Goal: Information Seeking & Learning: Find contact information

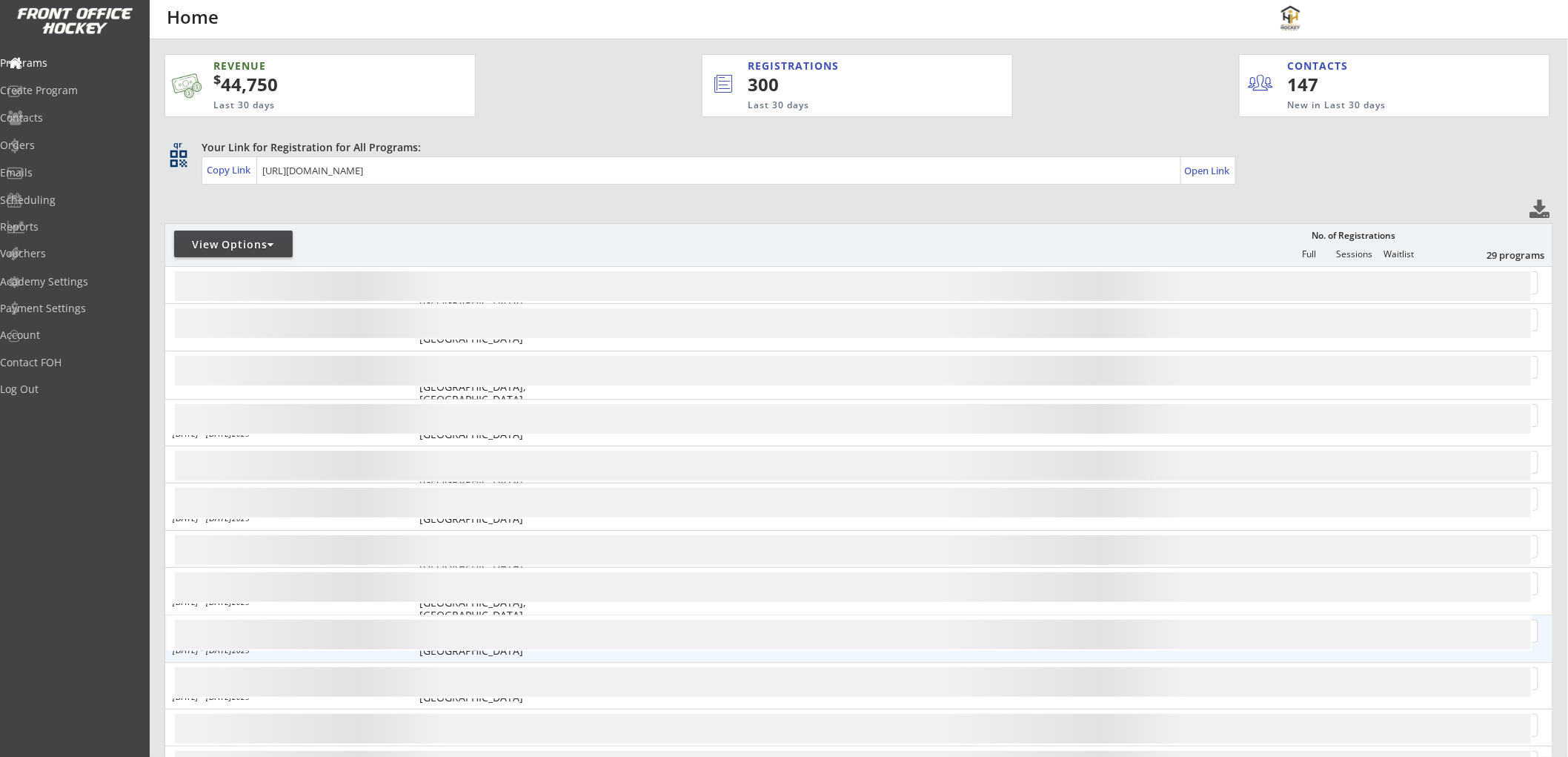
scroll to position [82, 0]
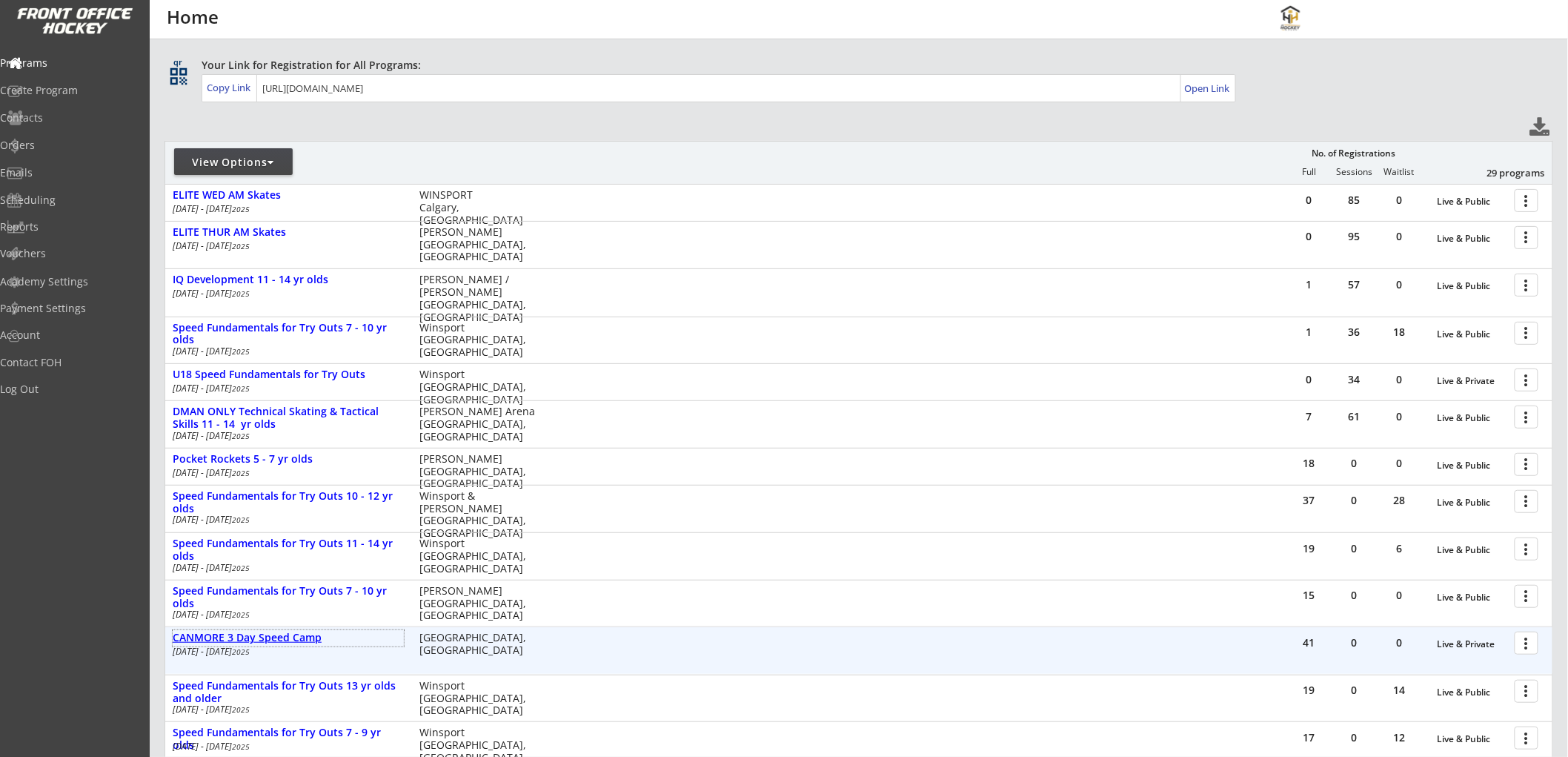
click at [307, 638] on div "CANMORE 3 Day Speed Camp" at bounding box center [287, 637] width 231 height 12
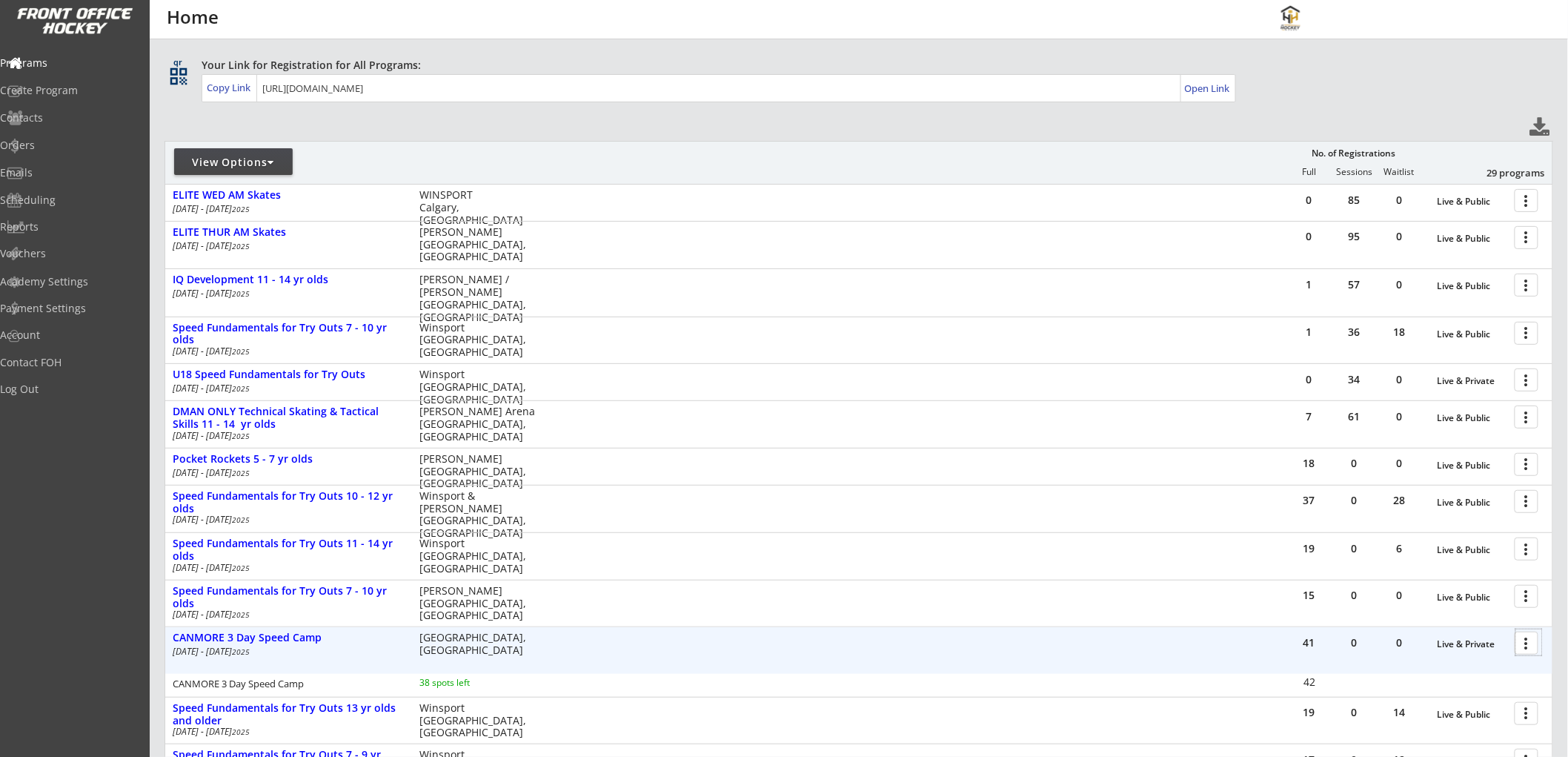
drag, startPoint x: 1530, startPoint y: 641, endPoint x: 1272, endPoint y: 643, distance: 258.0
click at [1201, 655] on div "41 0 0 Live & Private more_vert CANMORE 3 Day Speed Camp [DATE] - [DATE] [GEOGR…" at bounding box center [858, 650] width 1388 height 46
click at [1523, 641] on div at bounding box center [1530, 643] width 26 height 26
click at [67, 140] on div "Orders" at bounding box center [70, 145] width 133 height 11
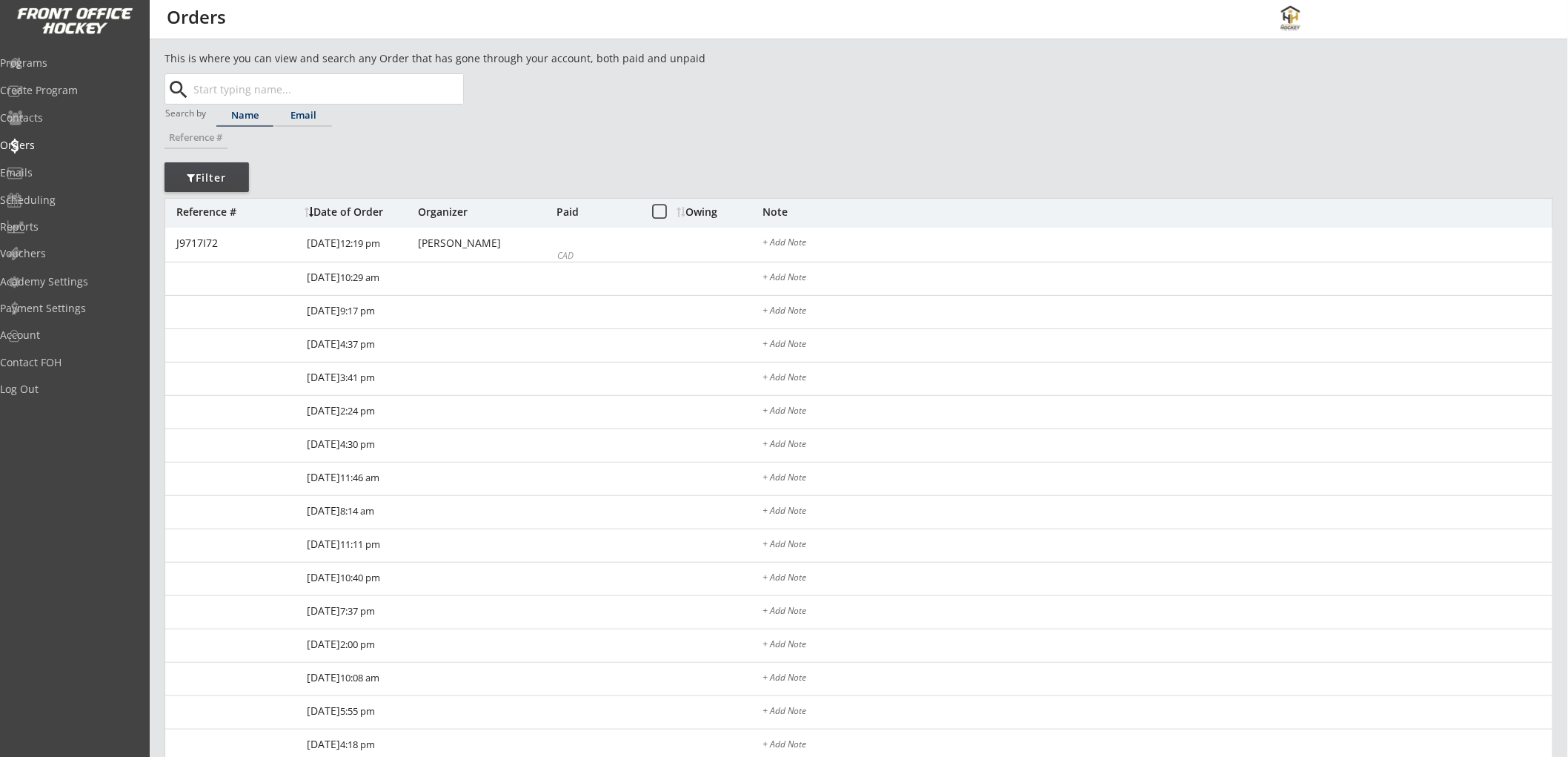
click at [291, 114] on div "Email" at bounding box center [304, 115] width 57 height 10
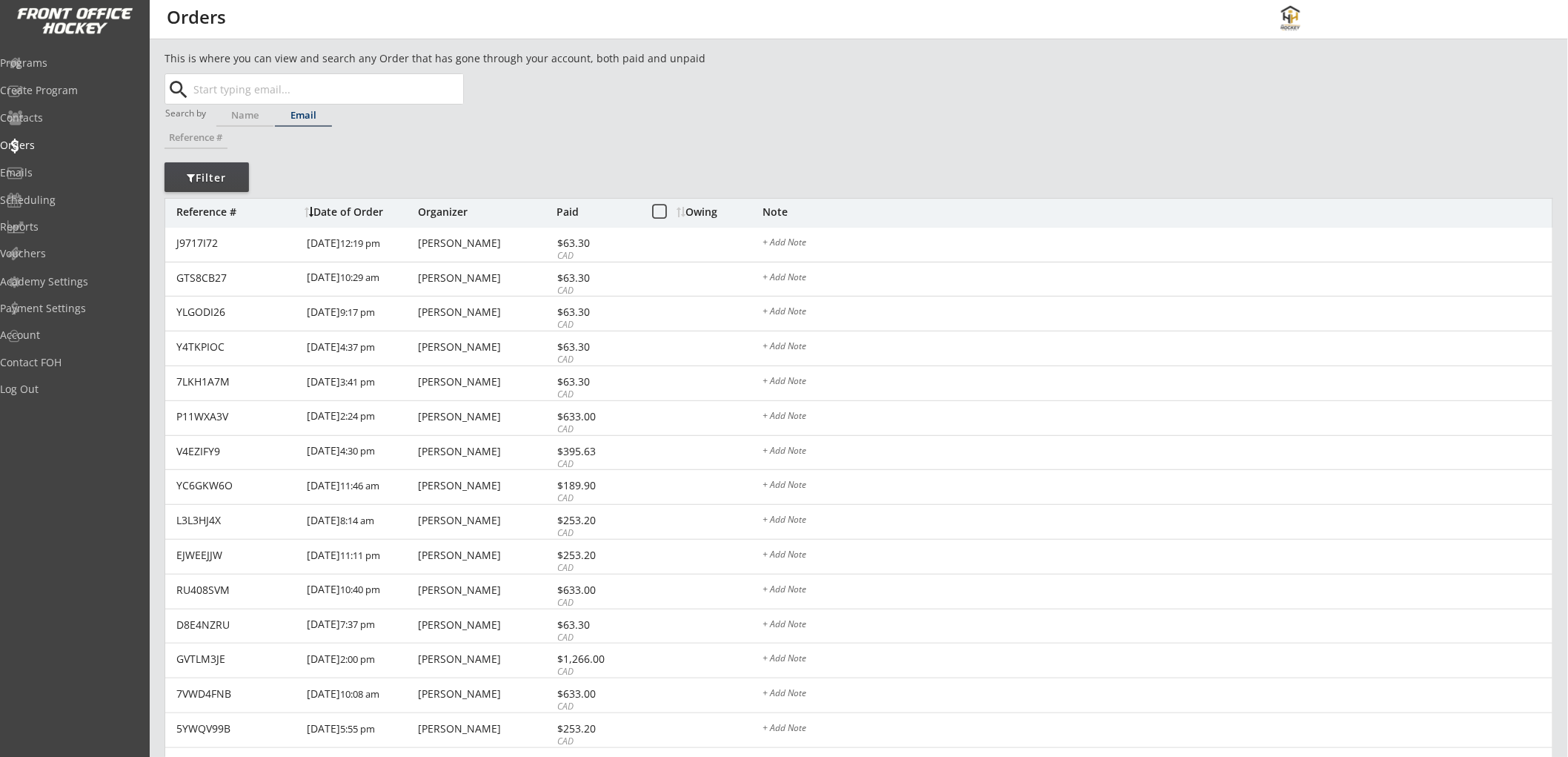
click at [316, 85] on input "text" at bounding box center [327, 89] width 273 height 29
paste input "[PERSON_NAME][EMAIL_ADDRESS][DOMAIN_NAME]"
type input "[PERSON_NAME][EMAIL_ADDRESS][DOMAIN_NAME]"
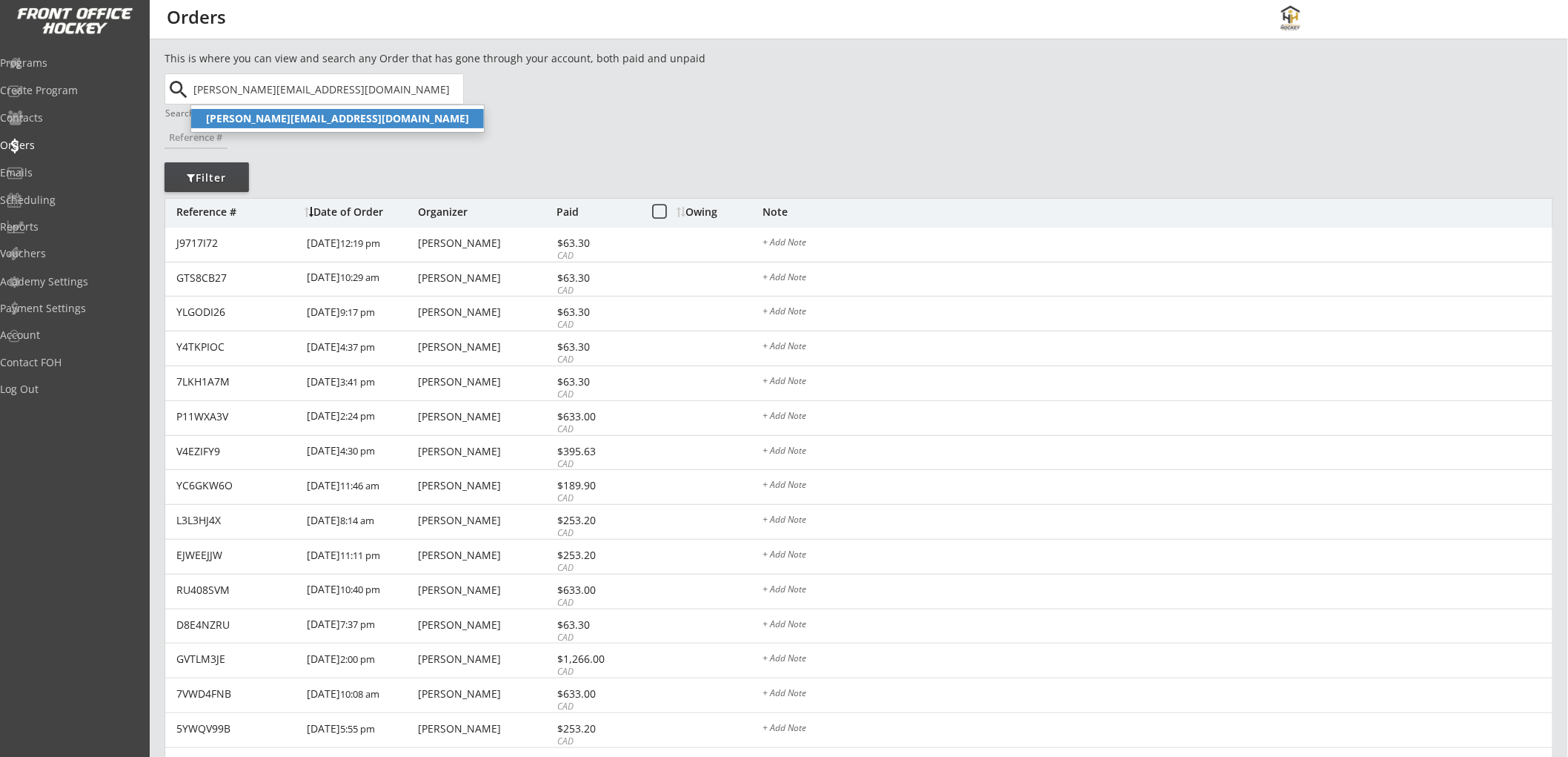
click at [315, 118] on strong "[PERSON_NAME][EMAIL_ADDRESS][DOMAIN_NAME]" at bounding box center [337, 118] width 263 height 14
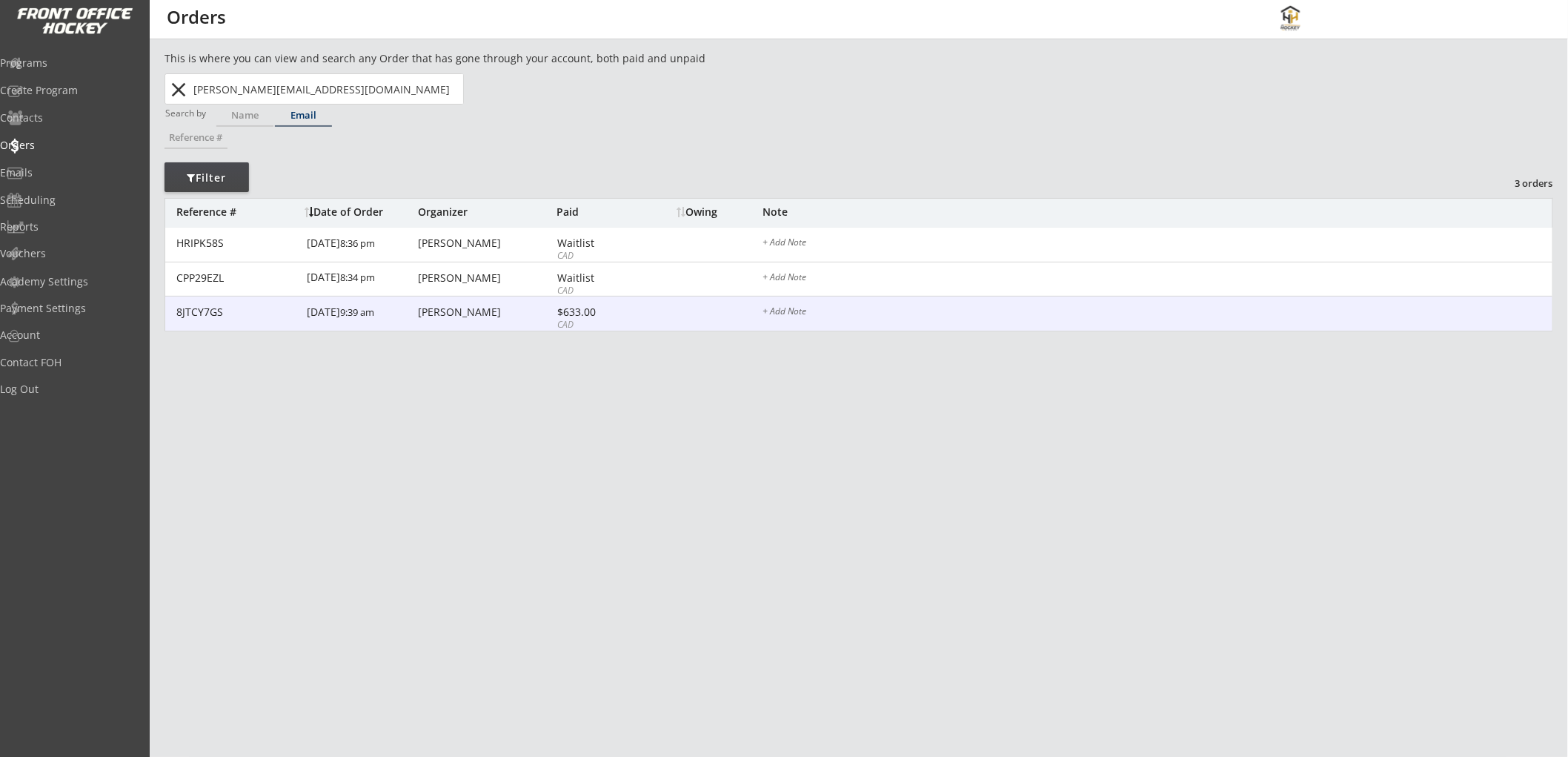
click at [634, 309] on div "$633.00" at bounding box center [597, 312] width 79 height 11
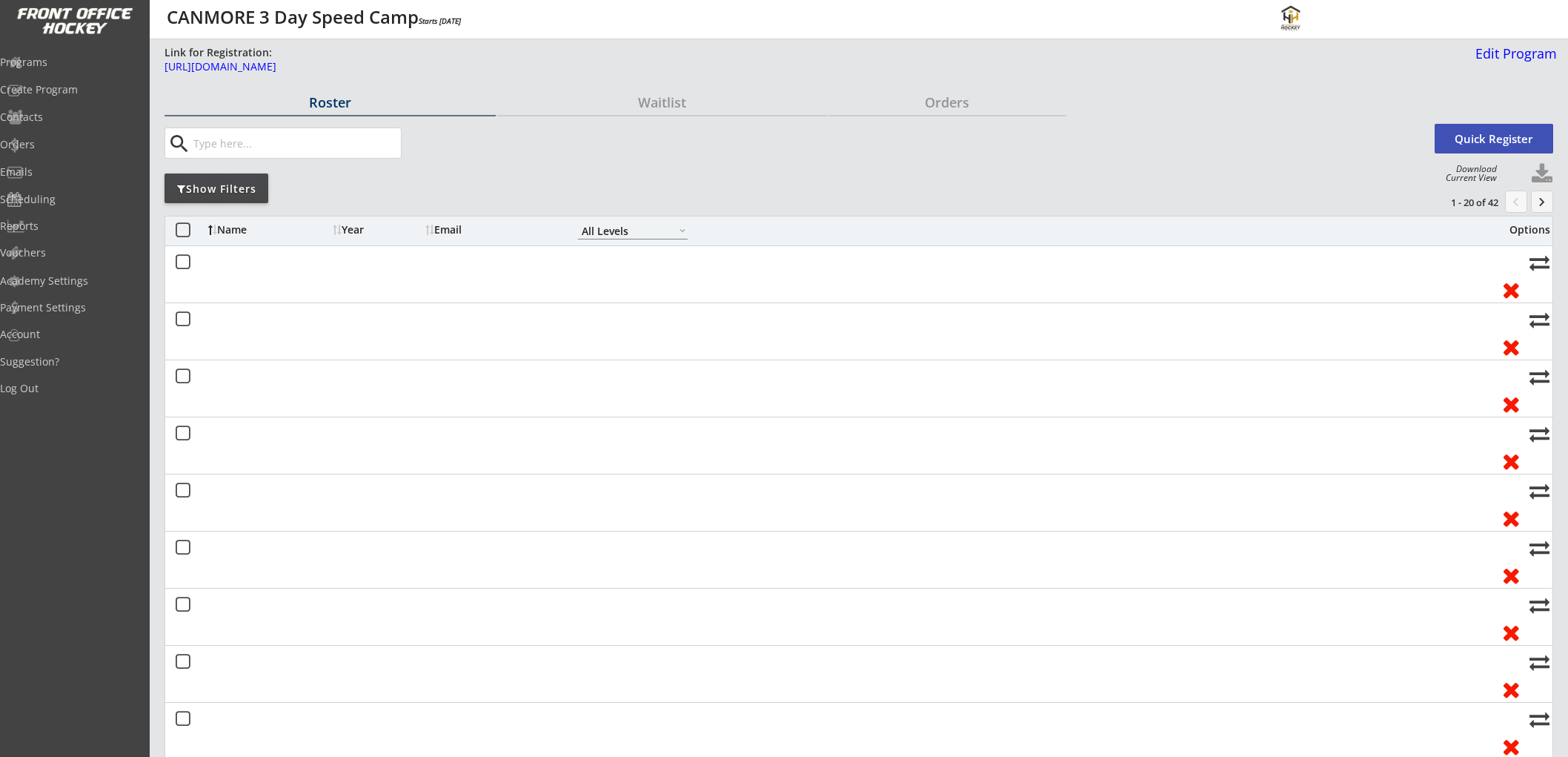
select select ""All Levels""
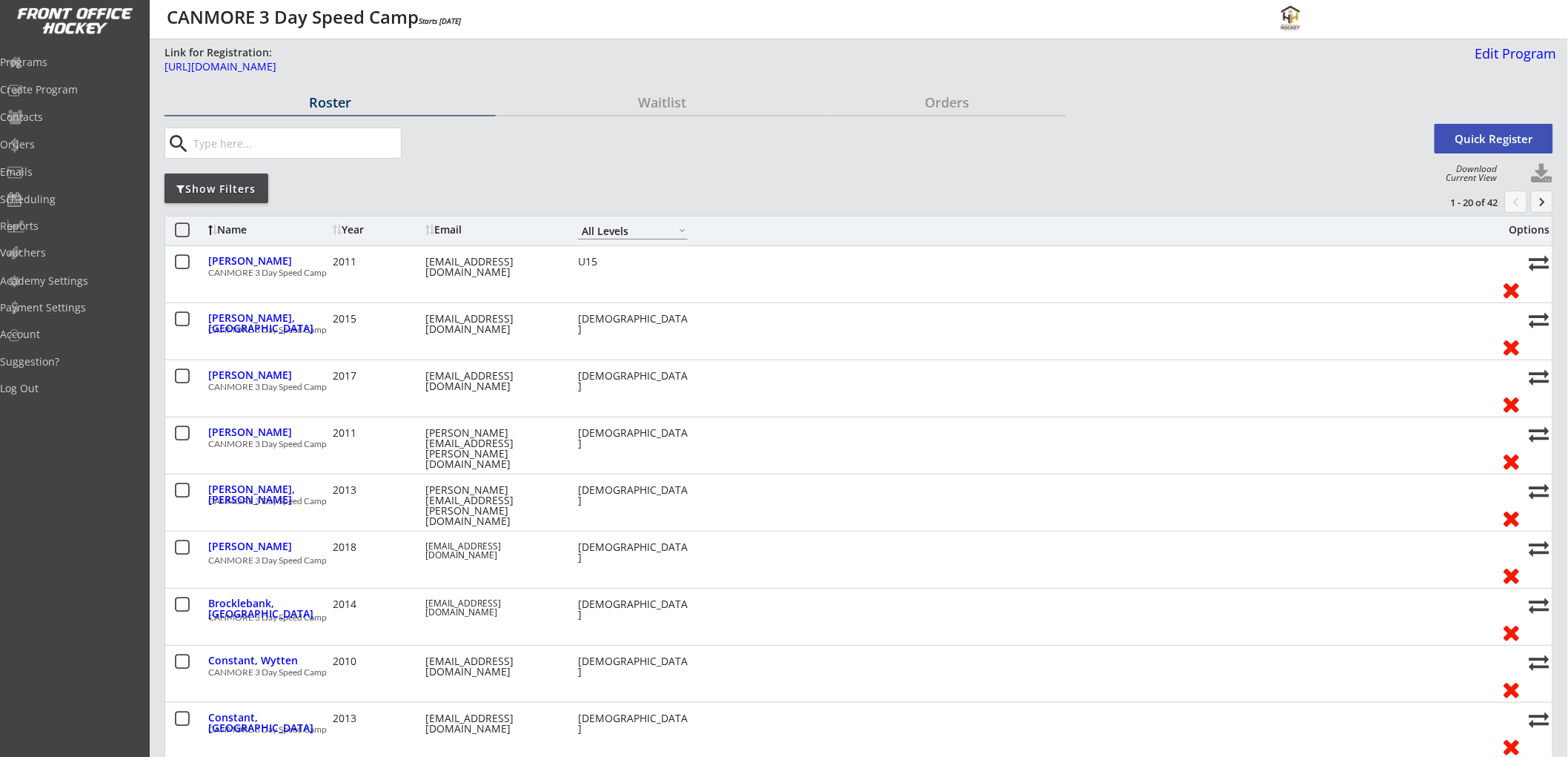
click at [448, 228] on div "Email" at bounding box center [492, 229] width 133 height 11
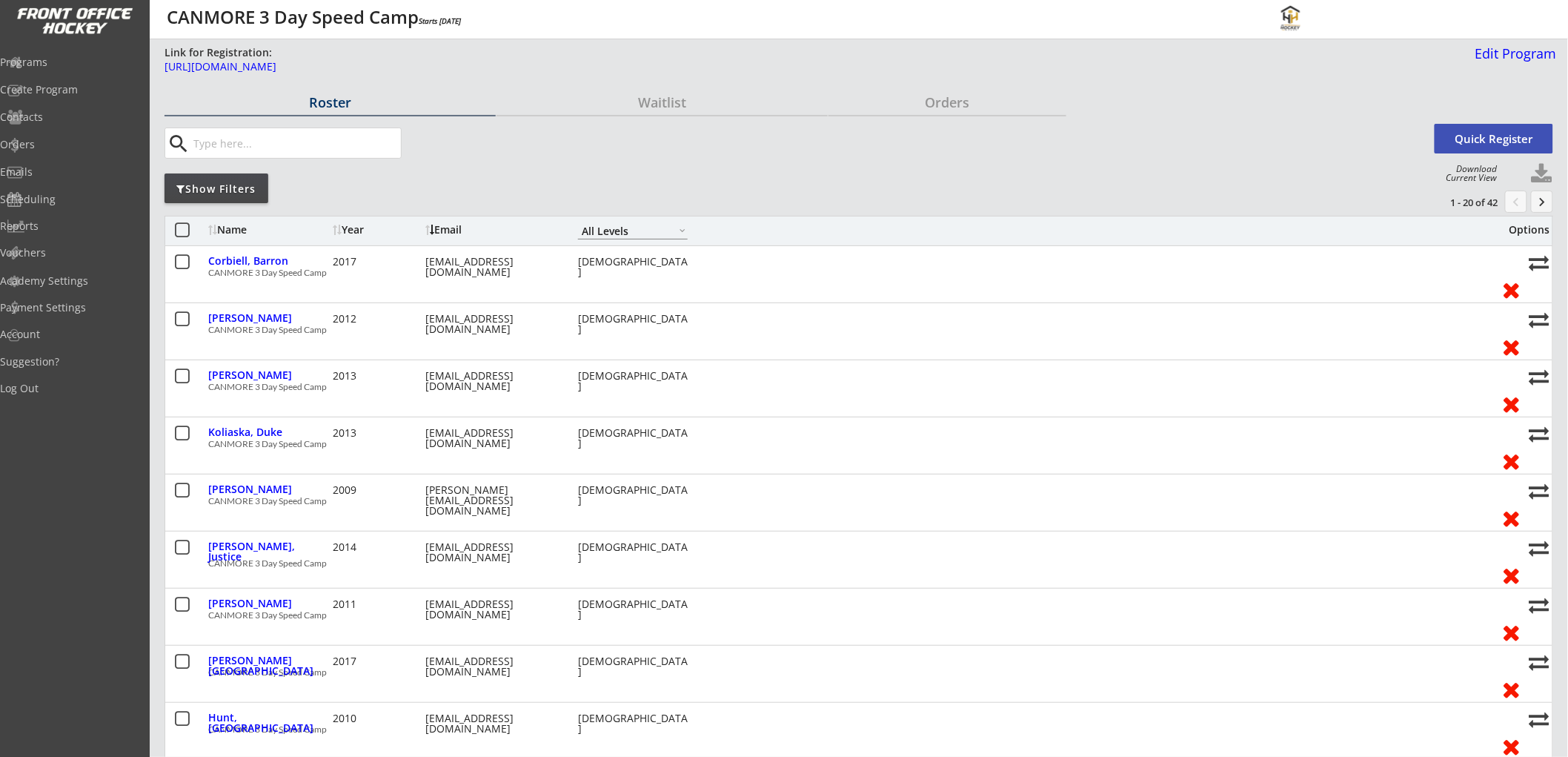
click at [443, 216] on div "Name Year Email 7 years old 8 years old 9 years old 10 years old 11 years old 1…" at bounding box center [858, 230] width 1389 height 29
click at [442, 227] on div "Email" at bounding box center [492, 229] width 133 height 11
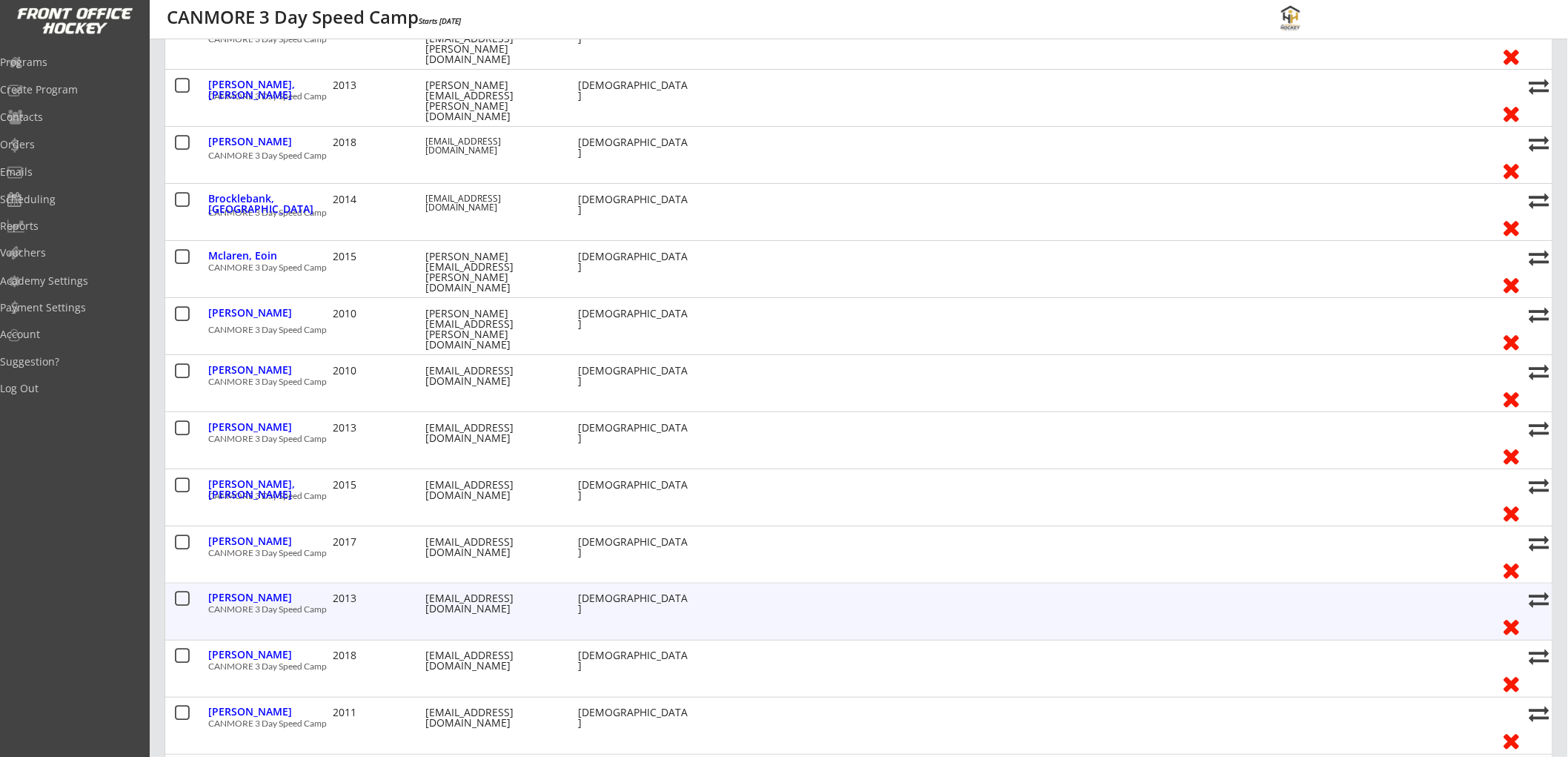
scroll to position [658, 0]
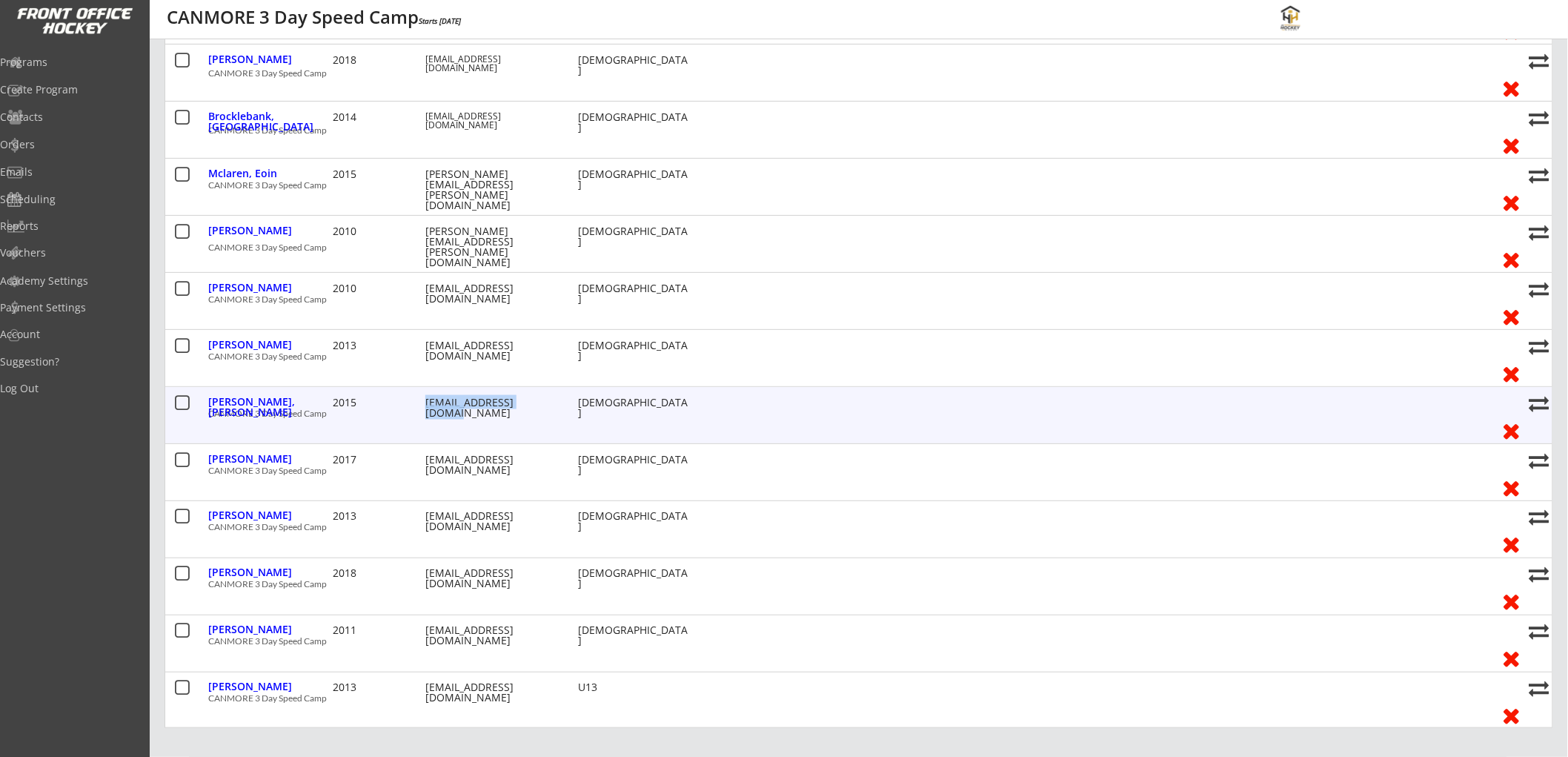
drag, startPoint x: 539, startPoint y: 397, endPoint x: 424, endPoint y: 404, distance: 115.2
click at [424, 404] on div "Craig, Lockhart 2015 jamiercraig@gmail.com 10 years old" at bounding box center [849, 403] width 1281 height 20
copy div "jamiercraig@gmail.com"
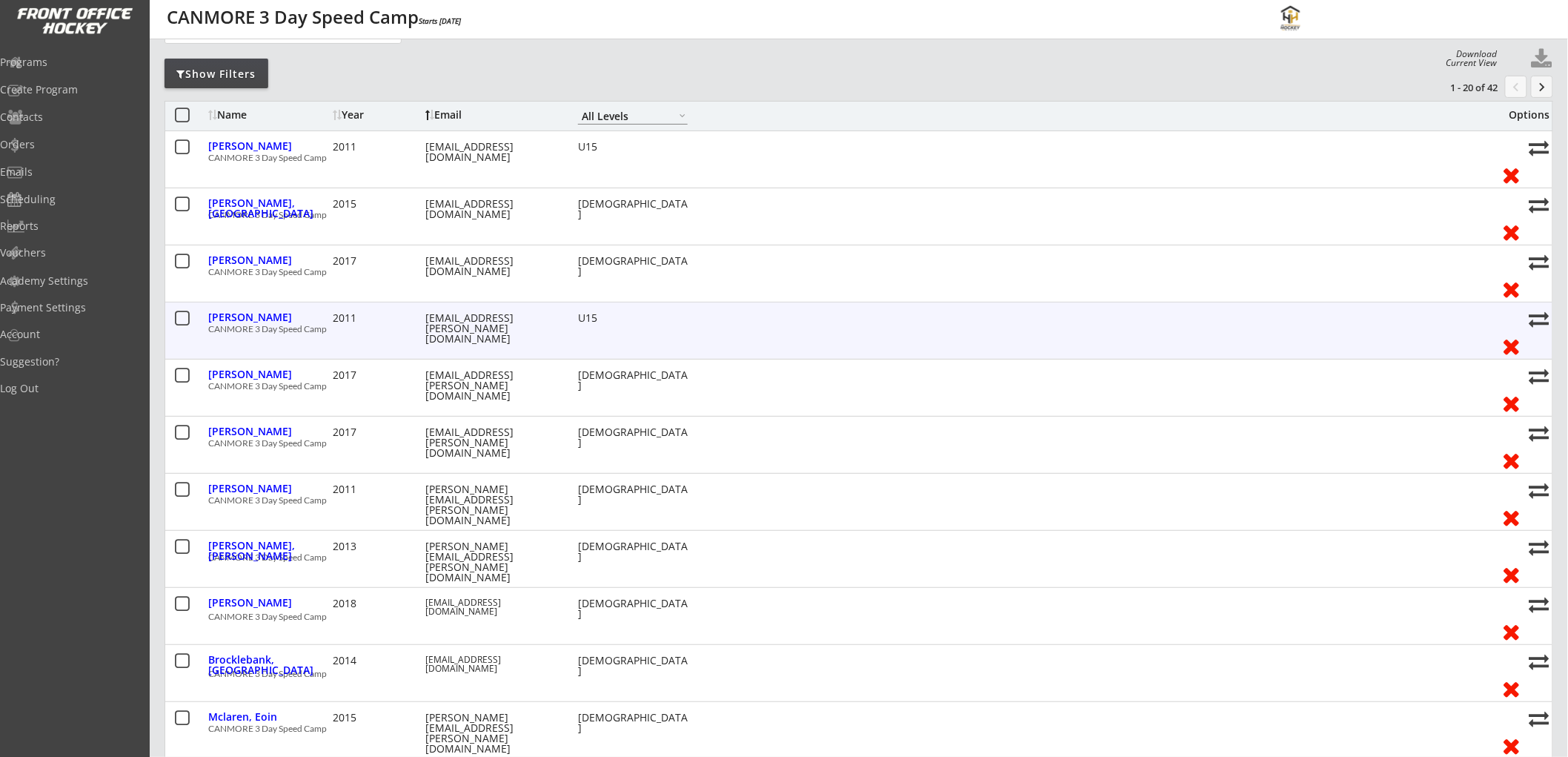
scroll to position [0, 0]
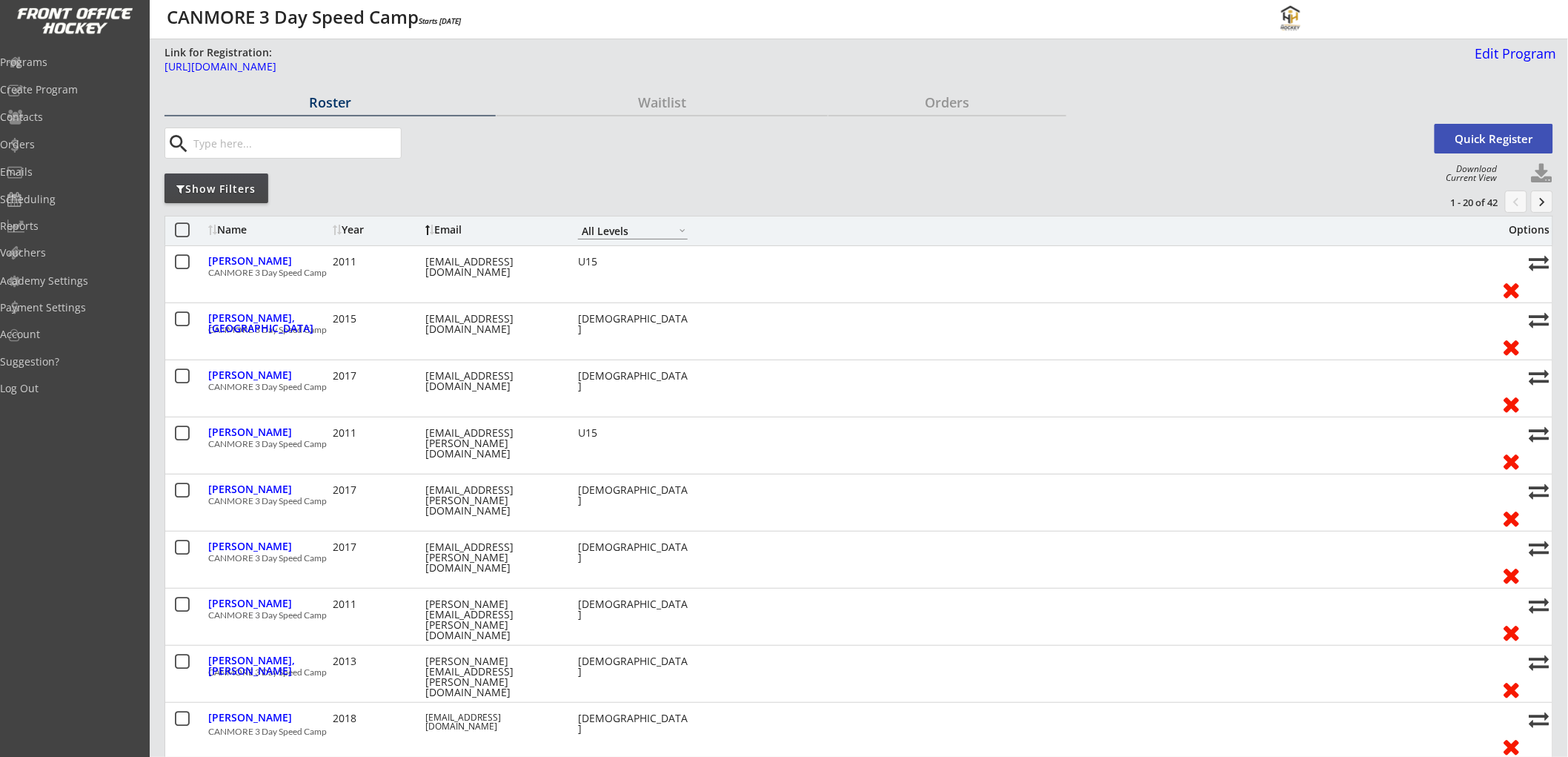
click at [1544, 198] on button "keyboard_arrow_right" at bounding box center [1542, 201] width 22 height 22
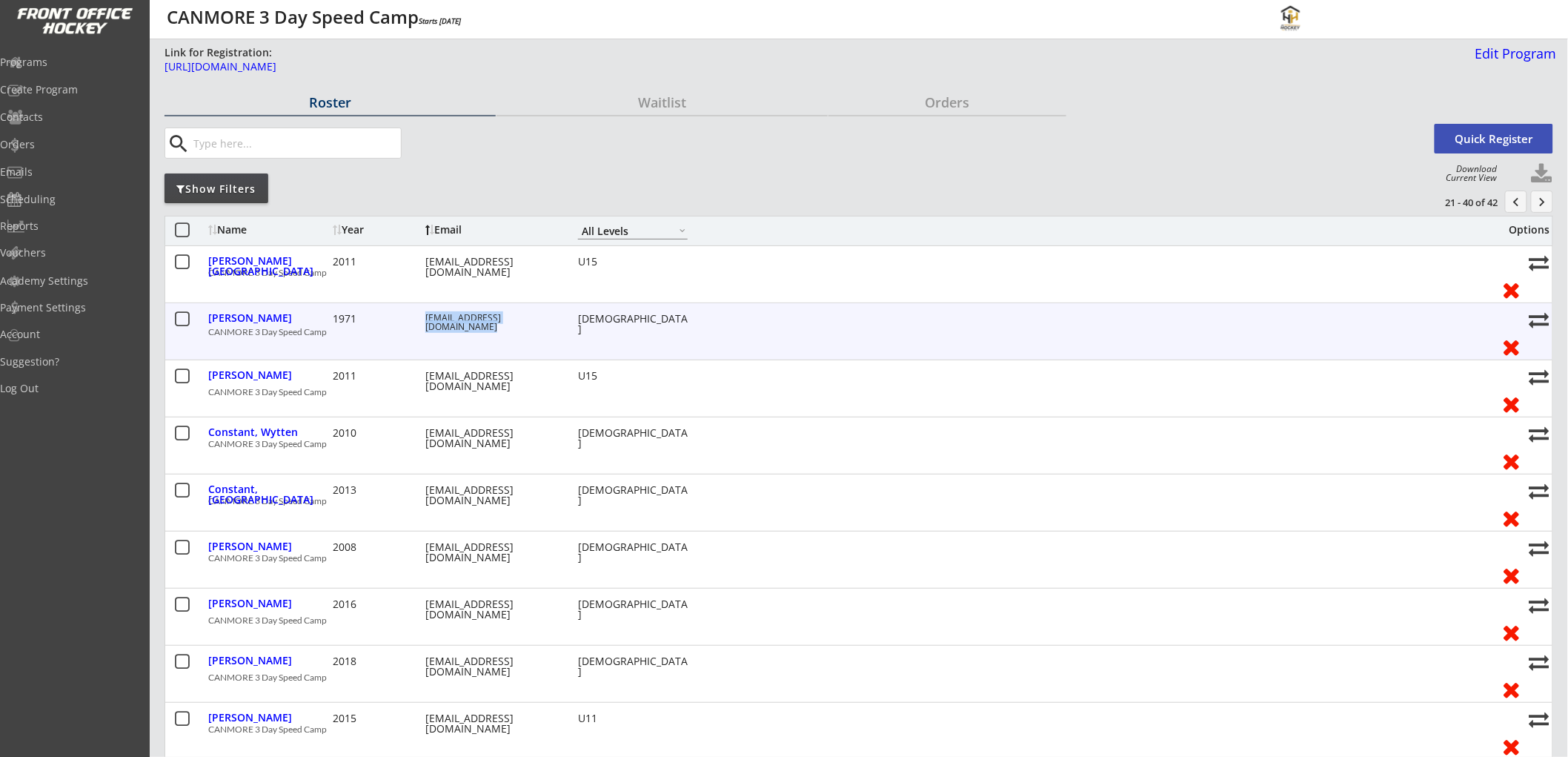
drag, startPoint x: 441, startPoint y: 327, endPoint x: 425, endPoint y: 320, distance: 17.5
click at [425, 320] on div "jody_johnson@transcanada.com" at bounding box center [492, 323] width 133 height 18
copy div "jody_johnson@transcanada.com"
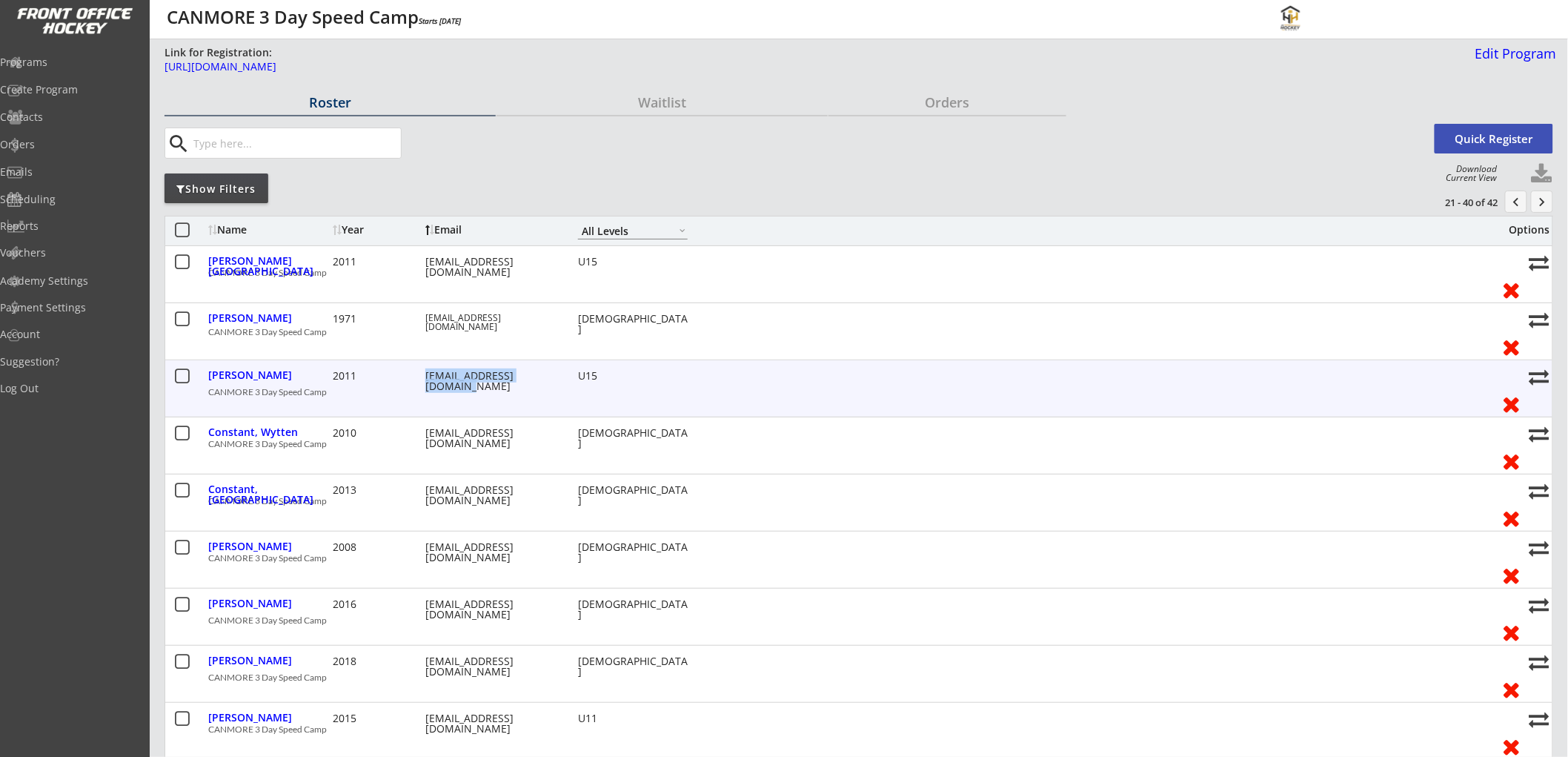
drag, startPoint x: 446, startPoint y: 386, endPoint x: 426, endPoint y: 379, distance: 21.2
click at [426, 379] on div "kengloverhome@gmail.com" at bounding box center [492, 381] width 133 height 20
copy div "kengloverhome@gmail.com"
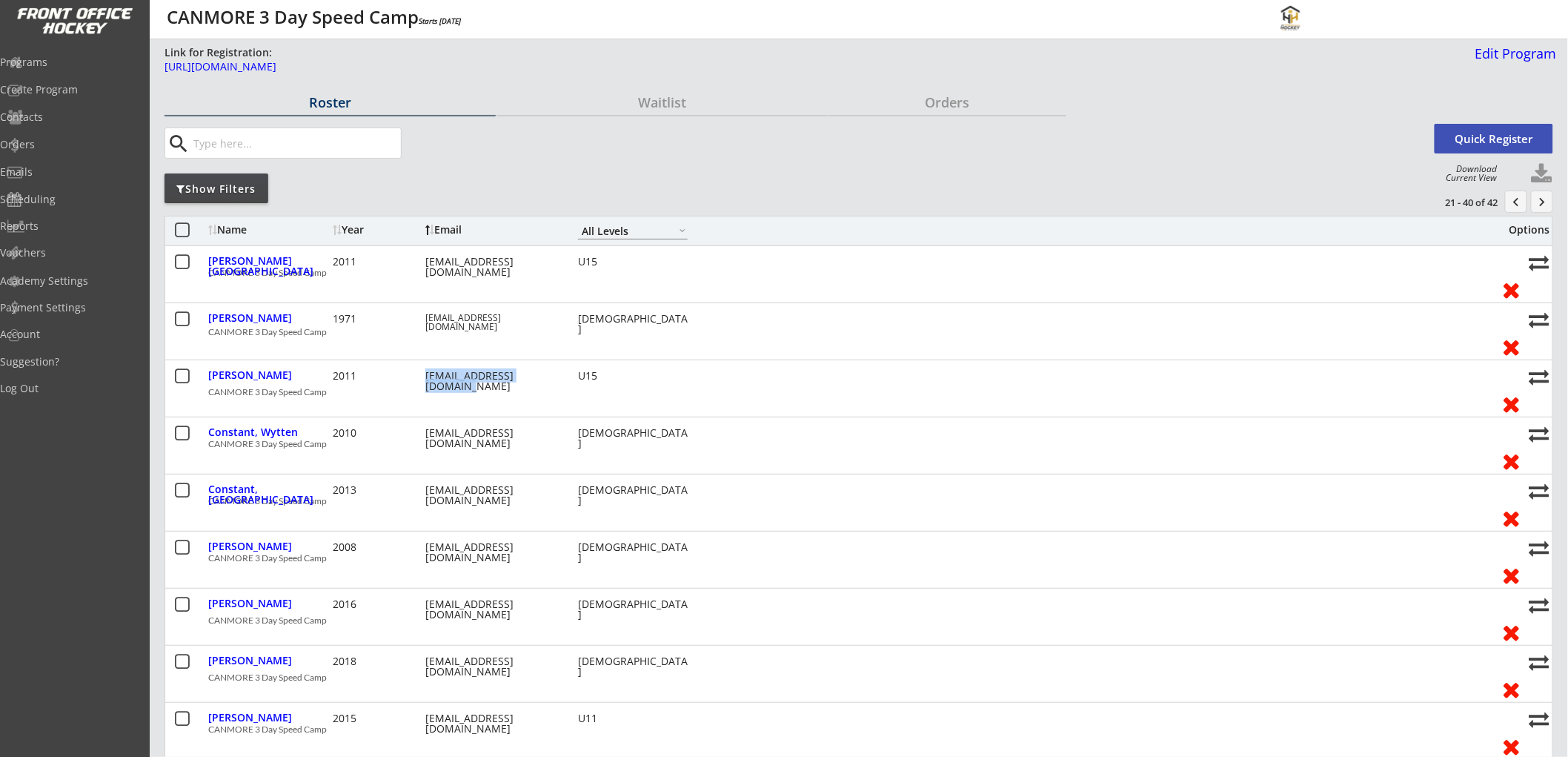
scroll to position [33, 0]
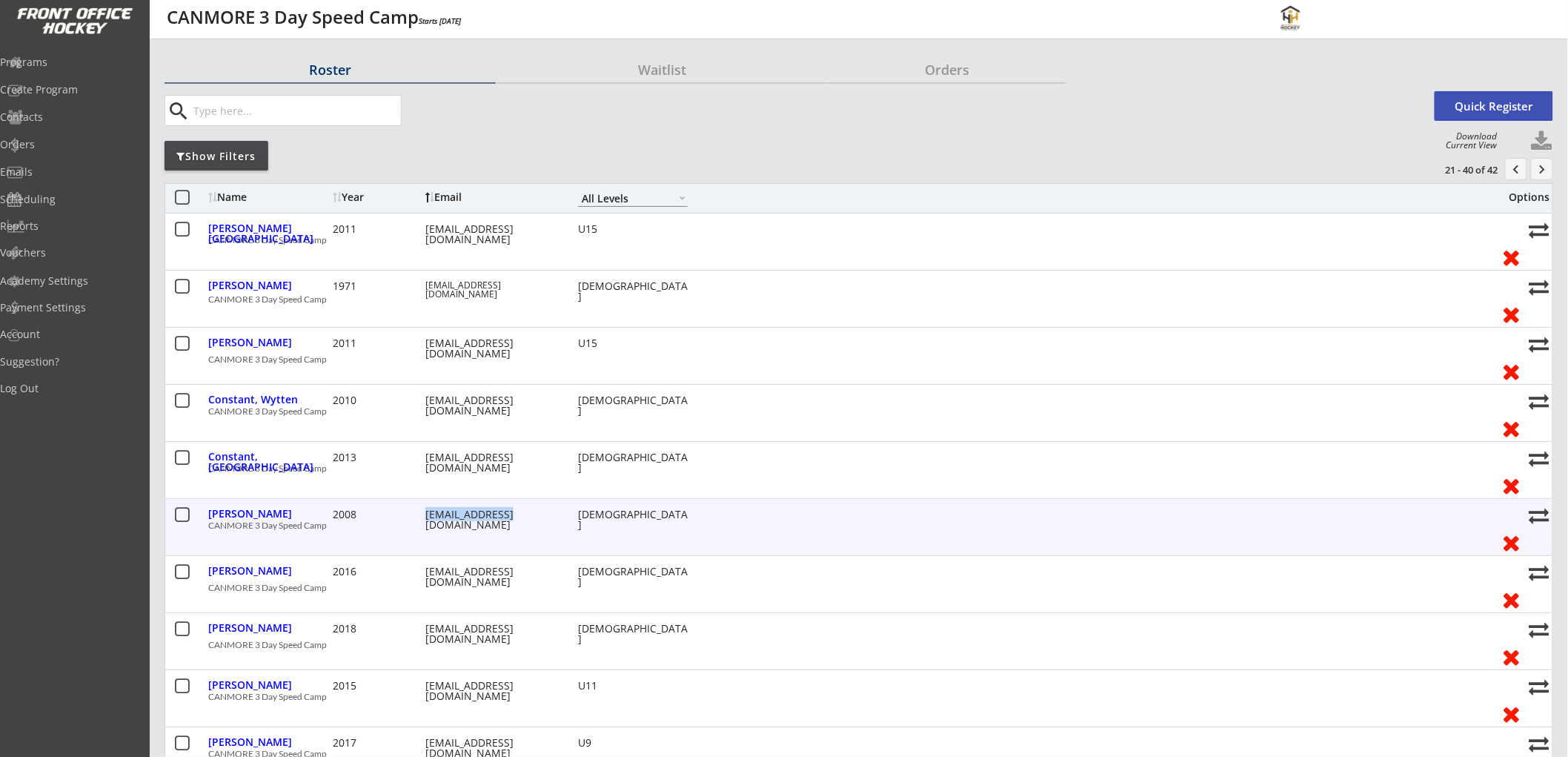
drag, startPoint x: 515, startPoint y: 516, endPoint x: 425, endPoint y: 515, distance: 90.0
click at [425, 515] on div "mark@montaro.ca" at bounding box center [492, 519] width 133 height 20
copy div "mark@montaro.ca"
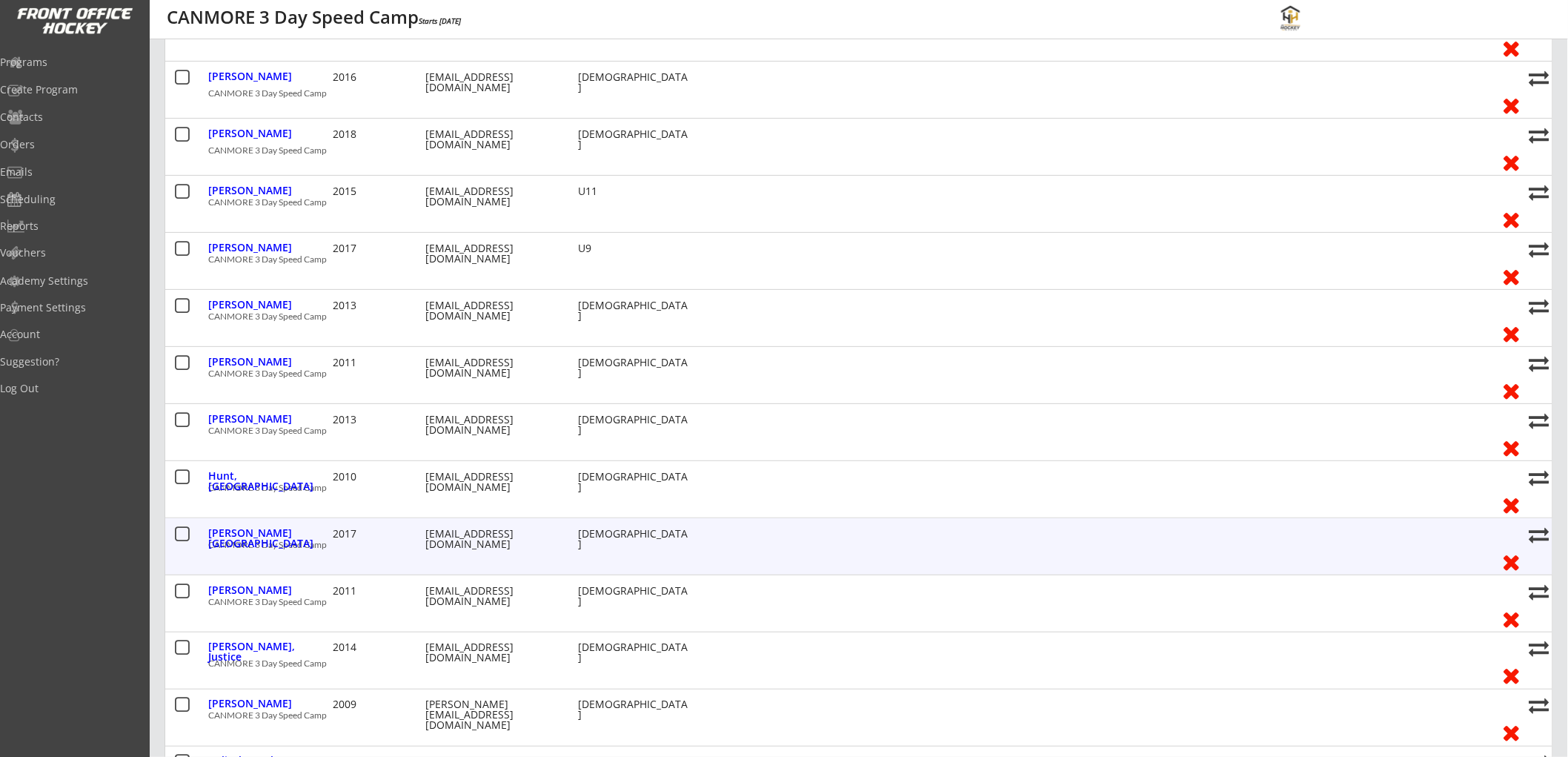
scroll to position [609, 0]
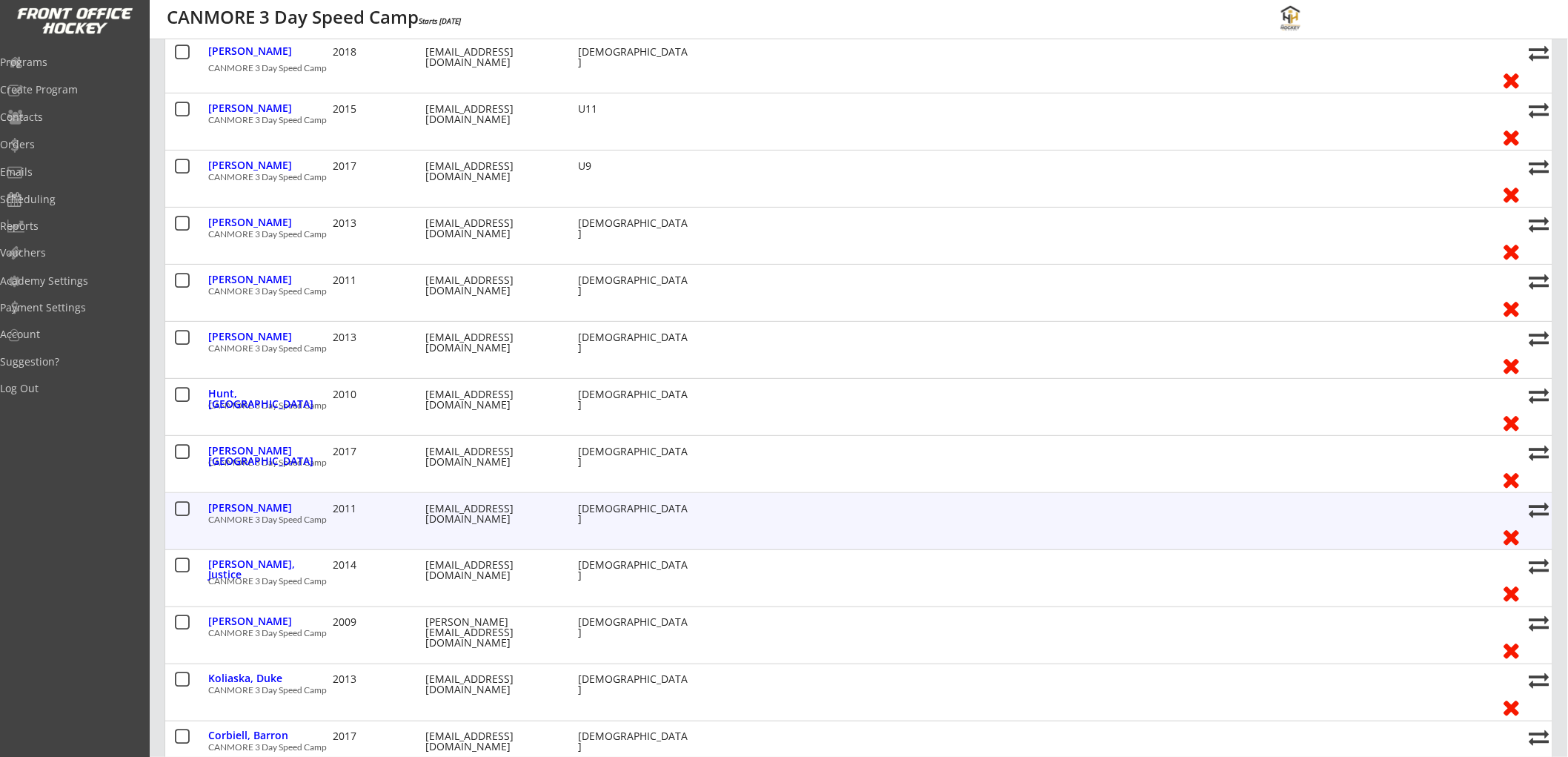
click at [673, 519] on div "CANMORE 3 Day Speed Camp" at bounding box center [849, 519] width 1281 height 9
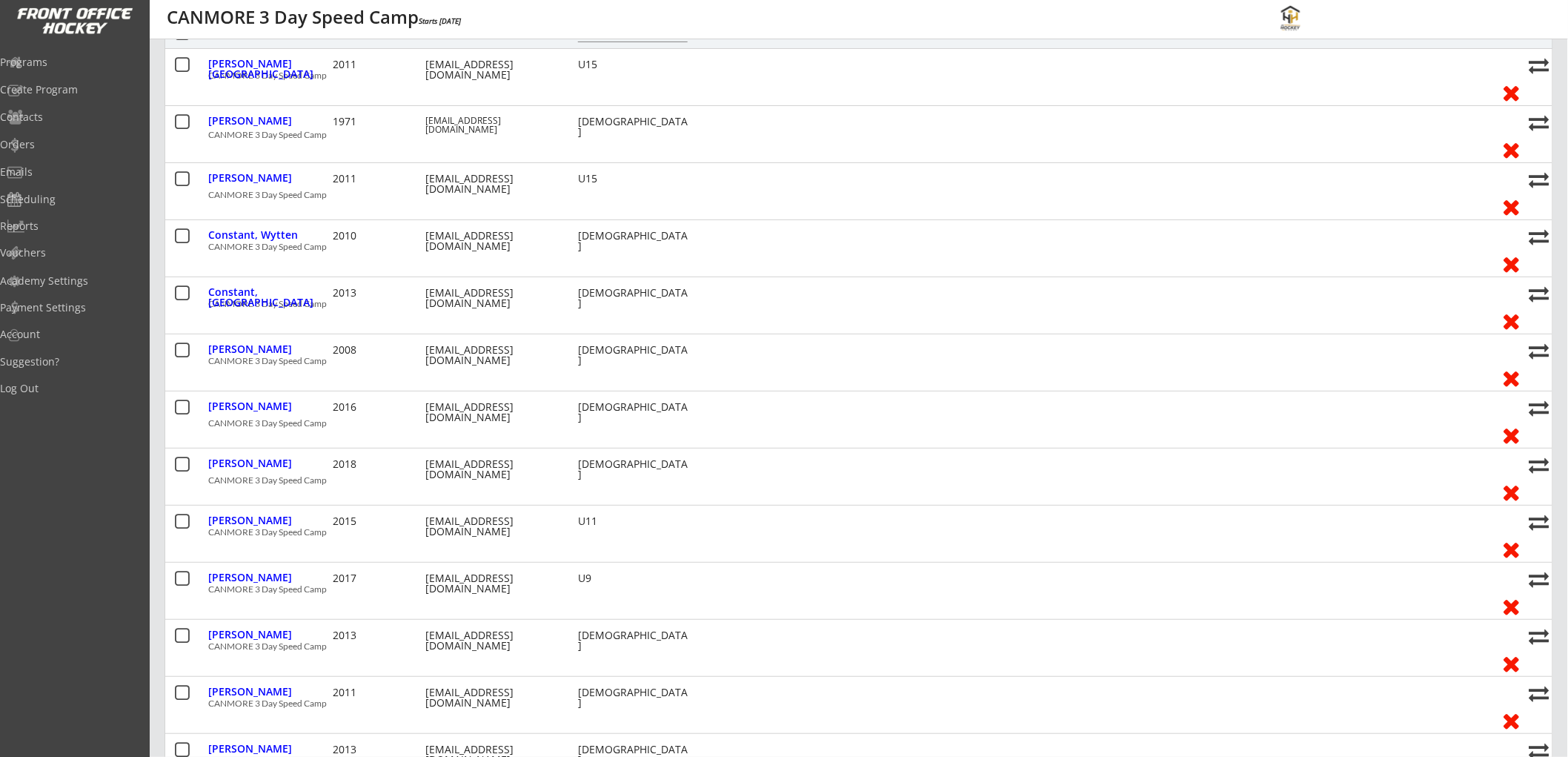
scroll to position [0, 0]
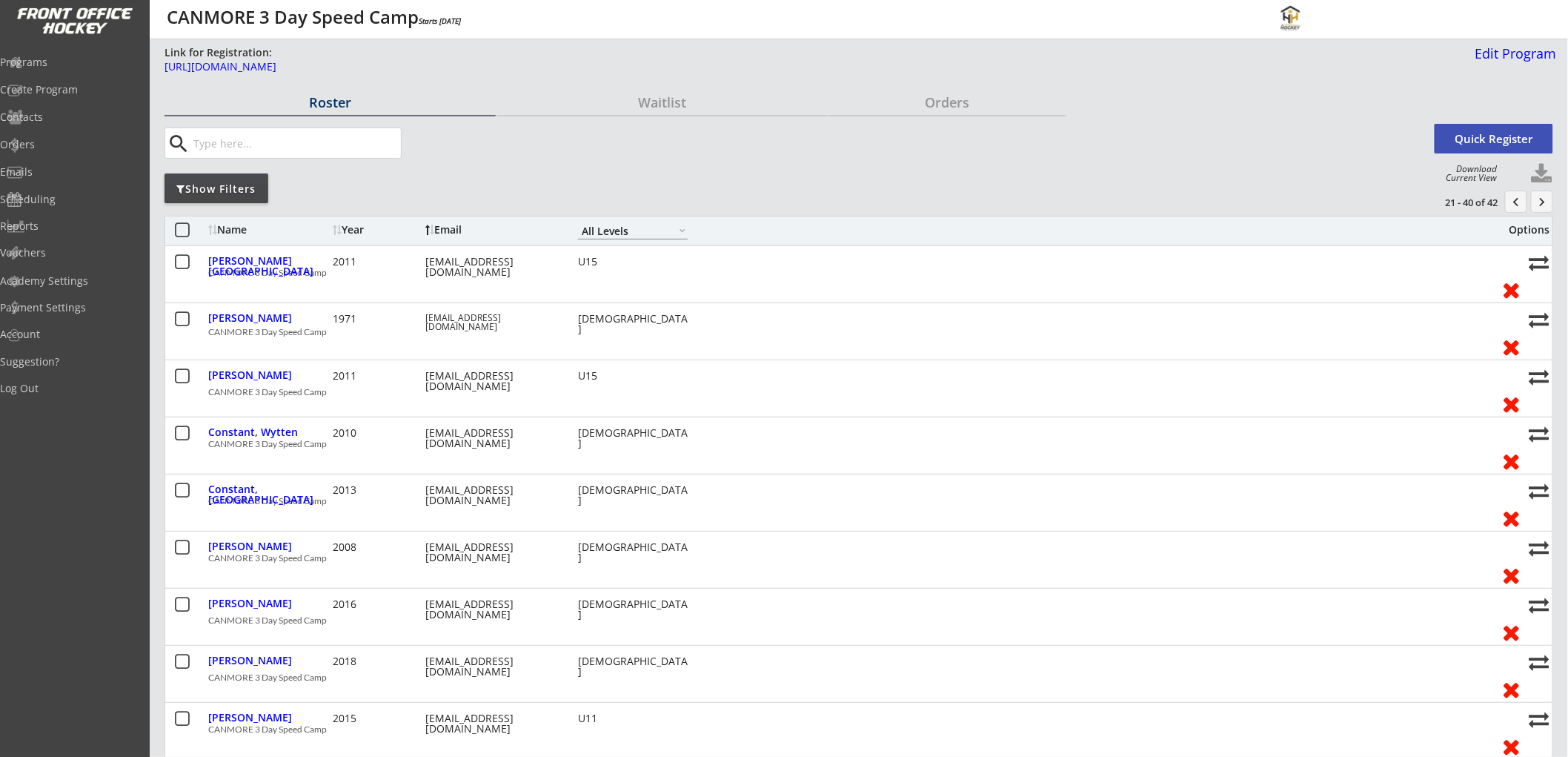
click at [1544, 194] on button "keyboard_arrow_right" at bounding box center [1542, 201] width 22 height 22
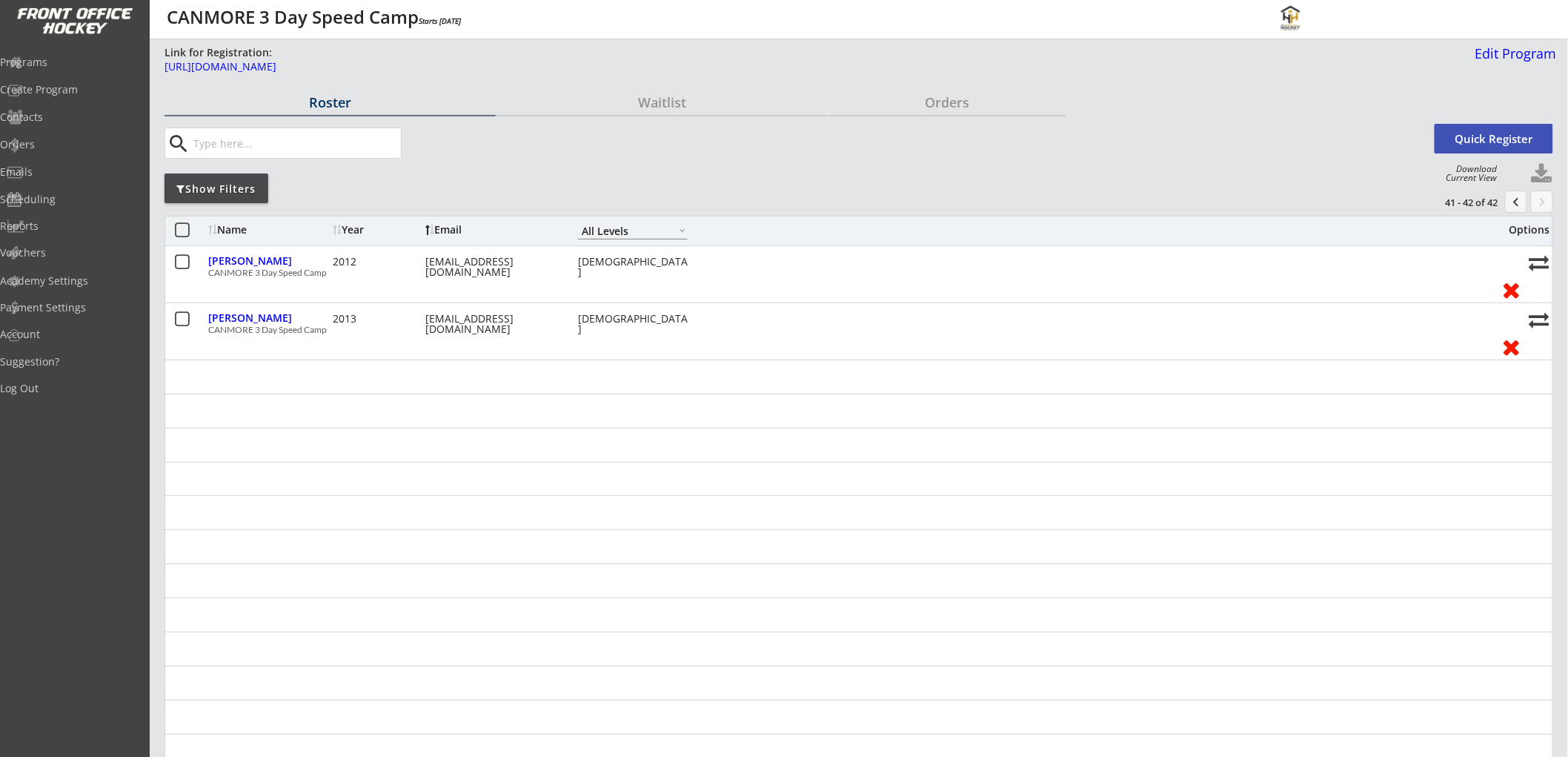
click at [1523, 198] on button "chevron_left" at bounding box center [1516, 201] width 22 height 22
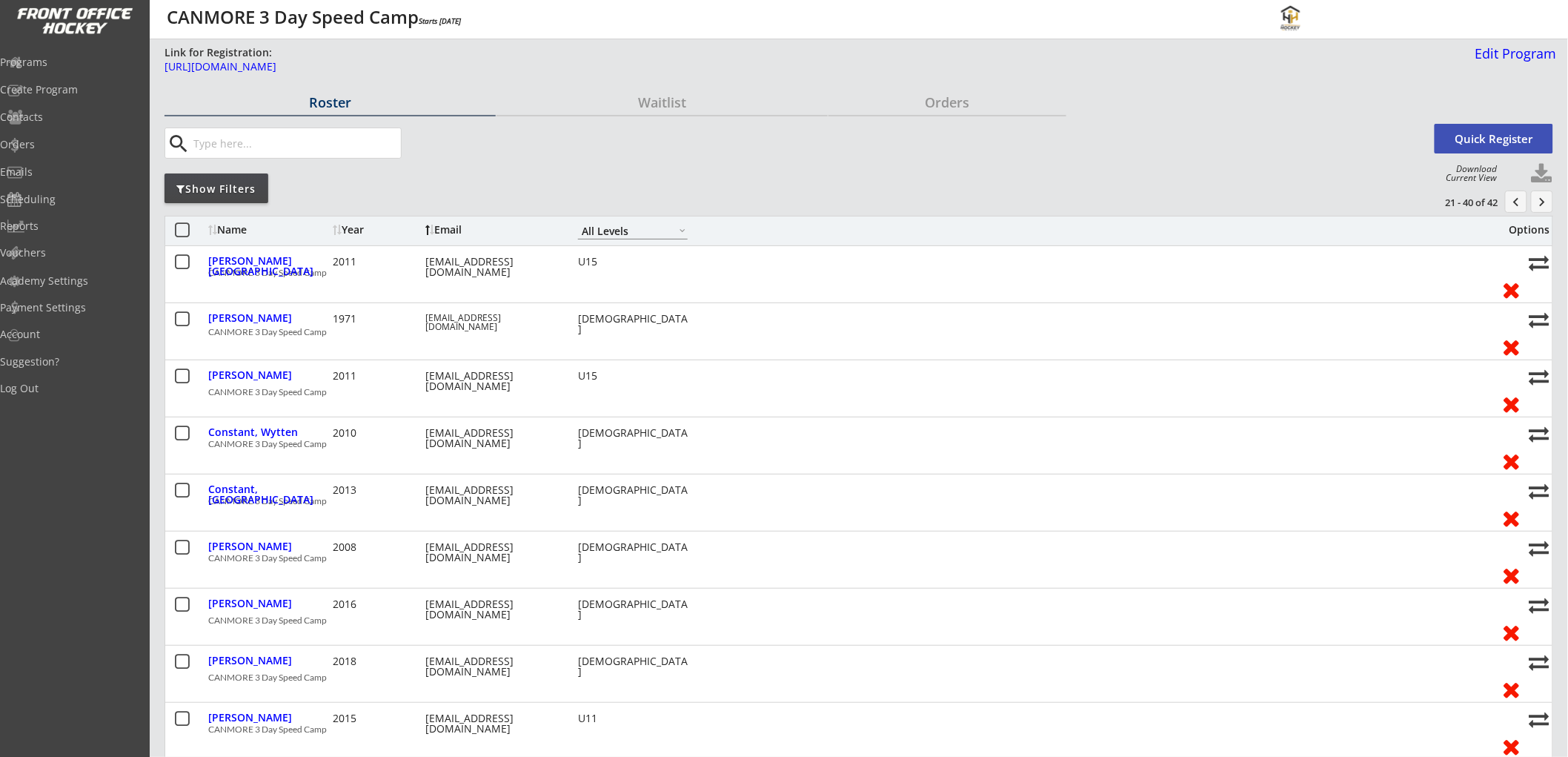
click at [240, 228] on div "Name" at bounding box center [269, 229] width 121 height 11
click at [1521, 196] on button "chevron_left" at bounding box center [1516, 201] width 22 height 22
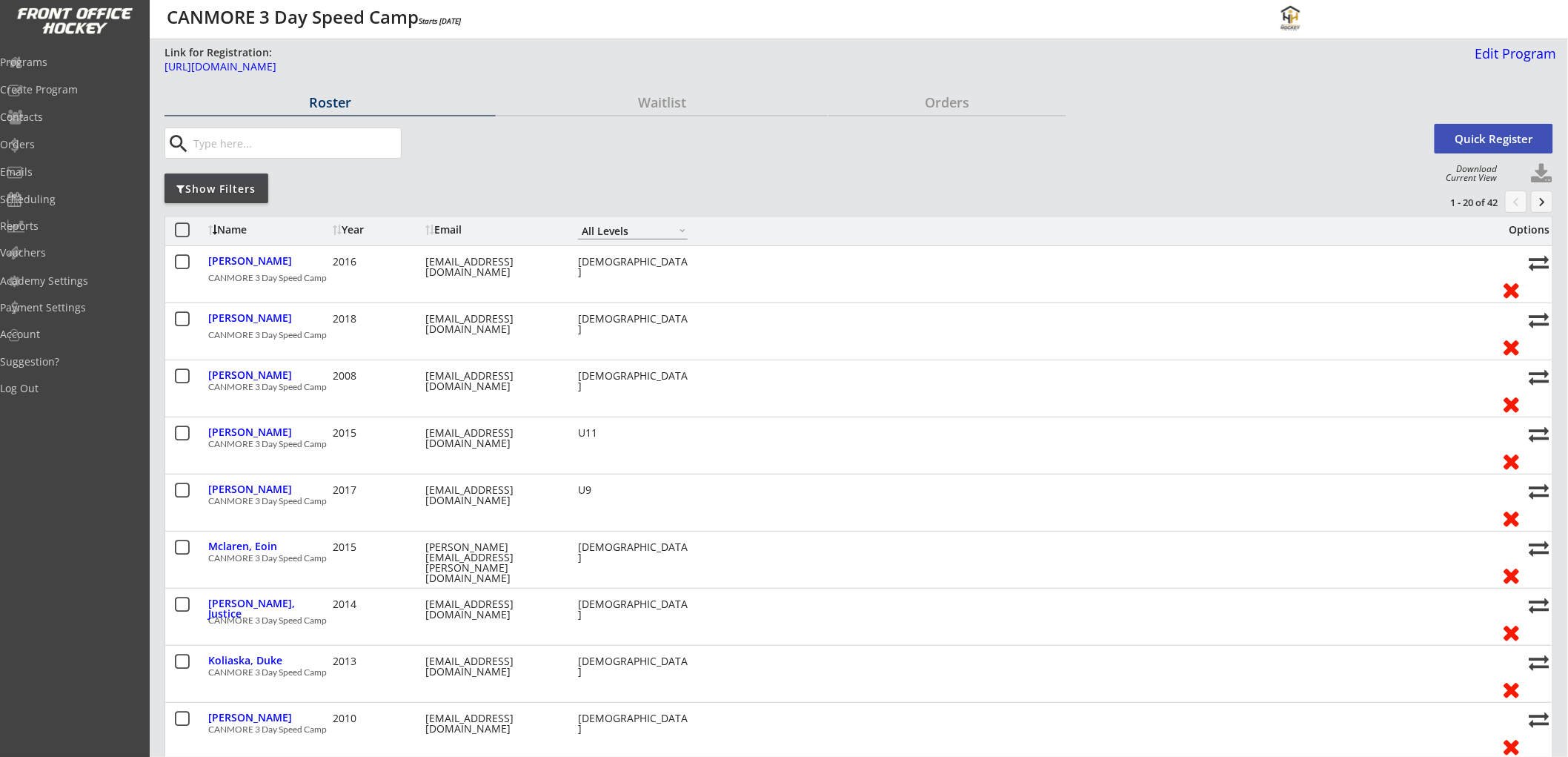
click at [465, 227] on div "Email" at bounding box center [492, 229] width 133 height 11
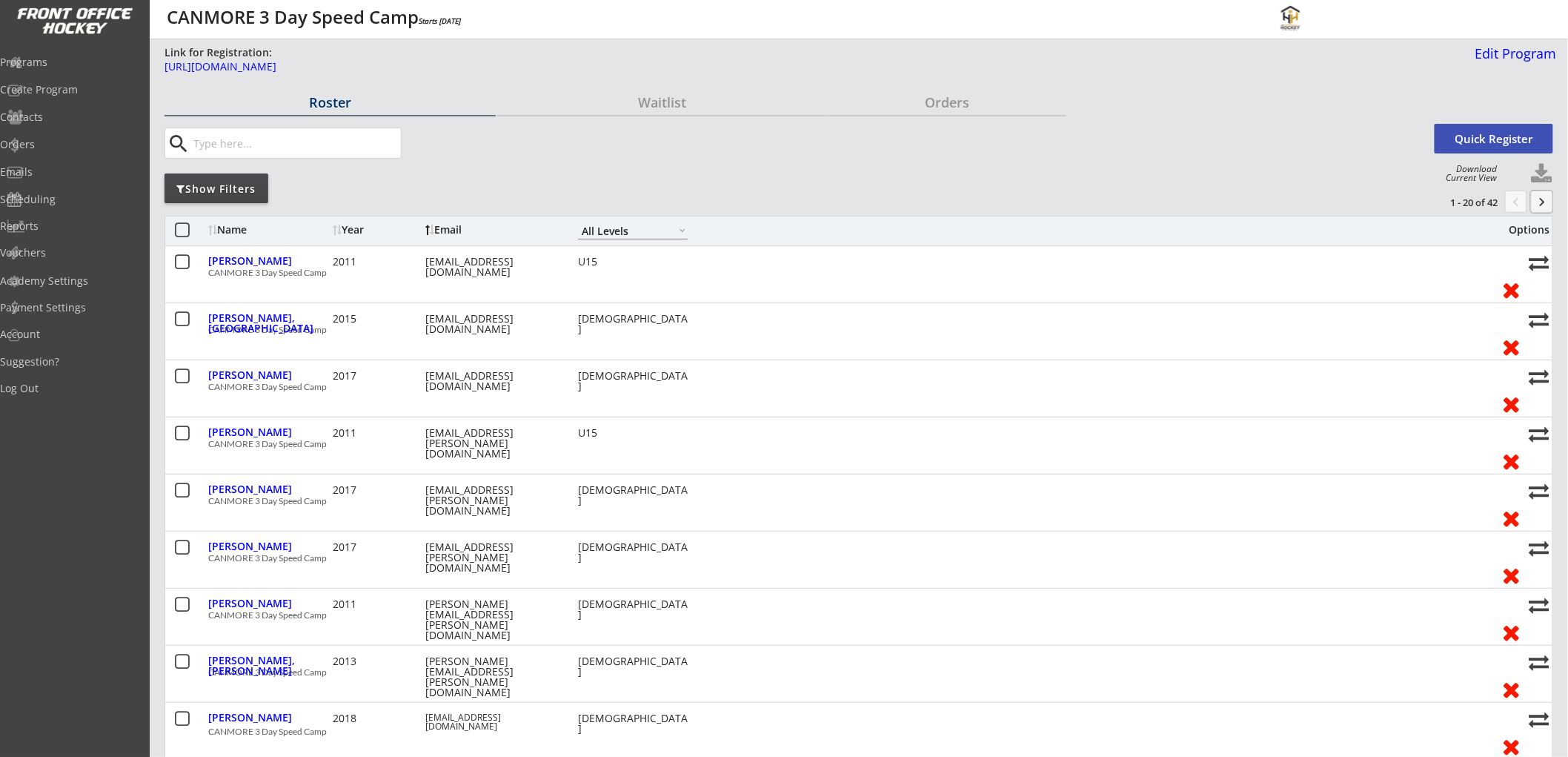
click at [1547, 200] on button "keyboard_arrow_right" at bounding box center [1542, 201] width 22 height 22
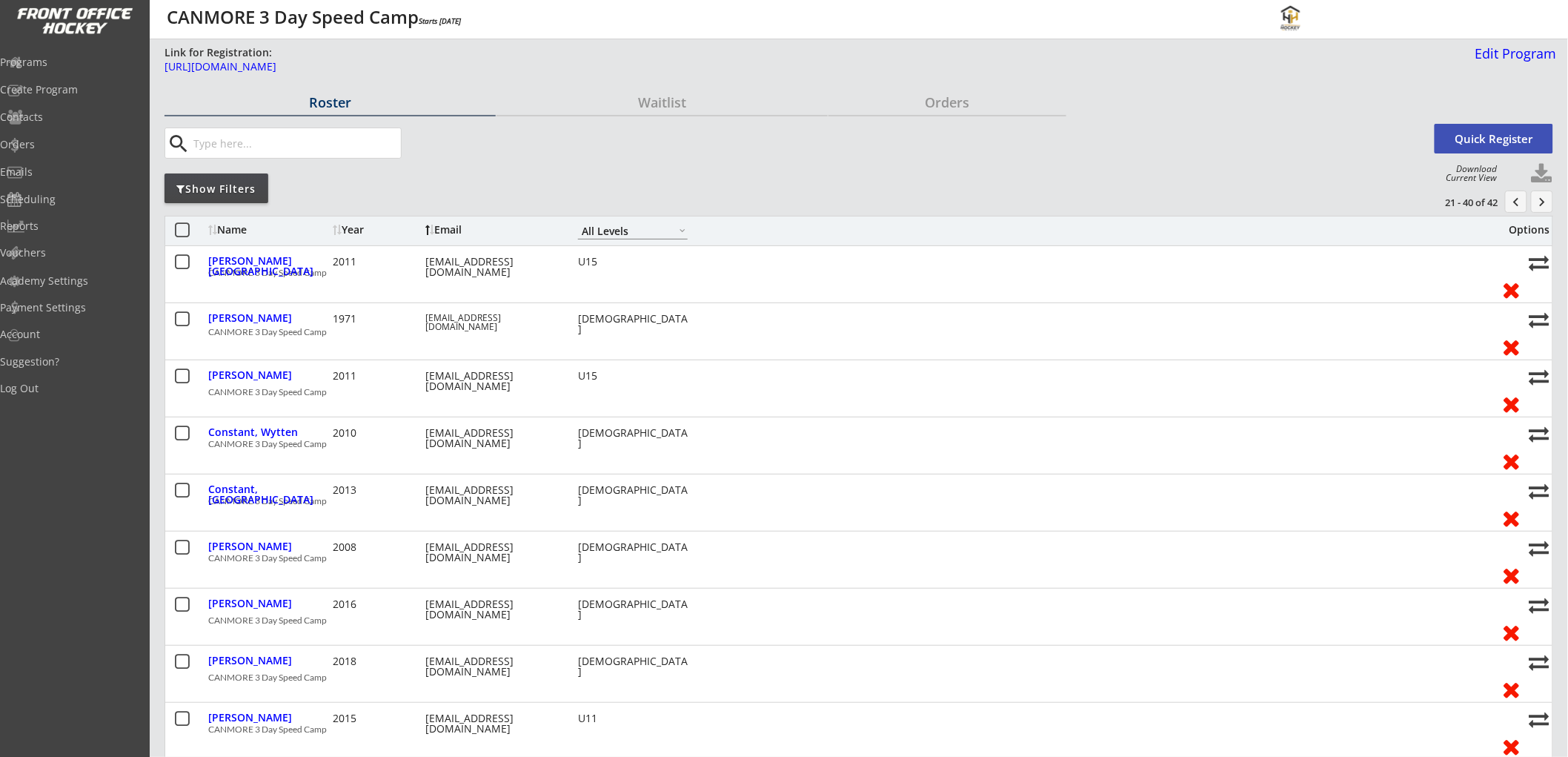
click at [249, 231] on div "Name" at bounding box center [269, 229] width 121 height 11
click at [1512, 204] on button "chevron_left" at bounding box center [1516, 201] width 22 height 22
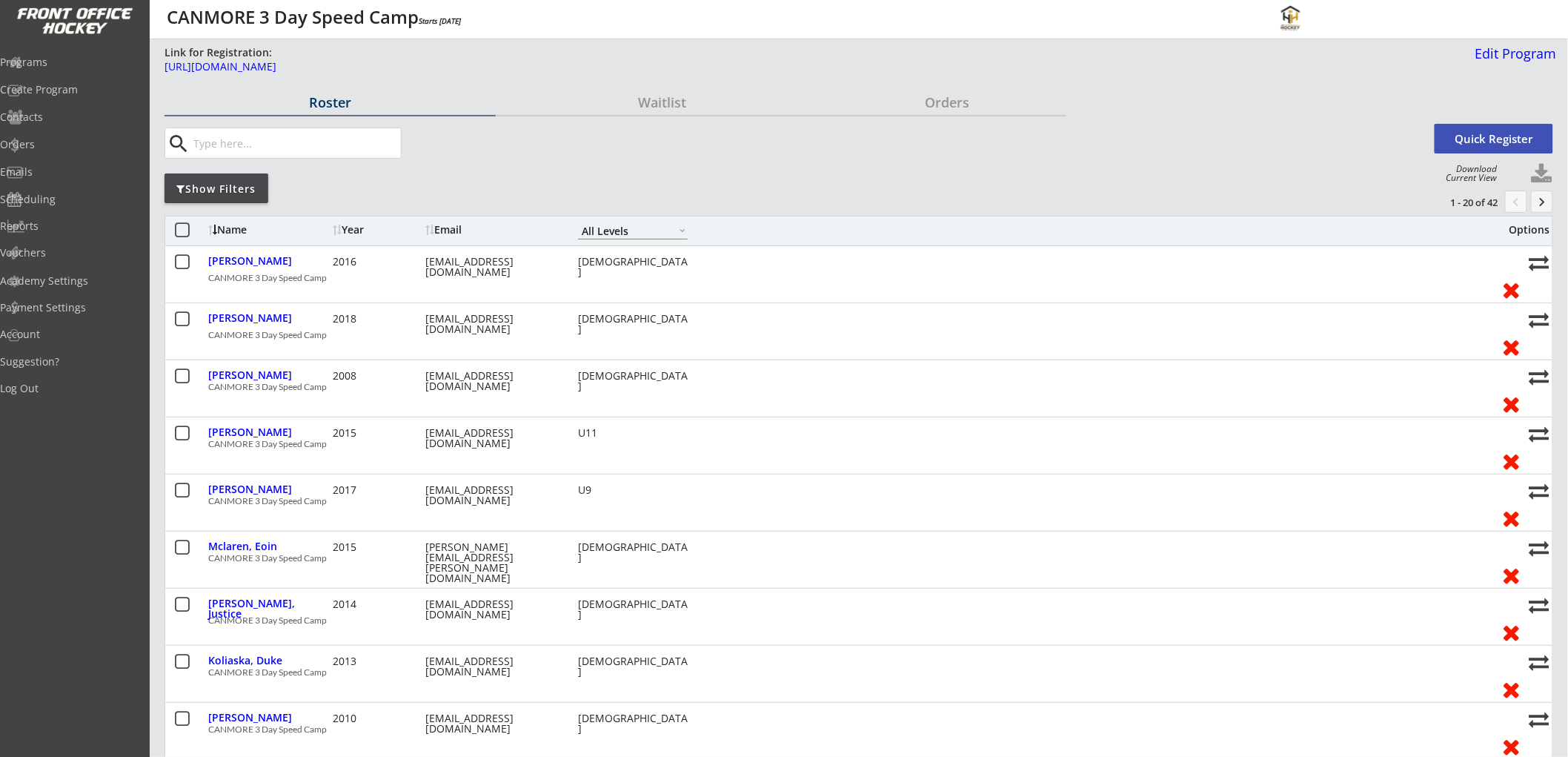
click at [1542, 197] on button "keyboard_arrow_right" at bounding box center [1542, 201] width 22 height 22
click at [463, 228] on div "Email" at bounding box center [492, 229] width 133 height 11
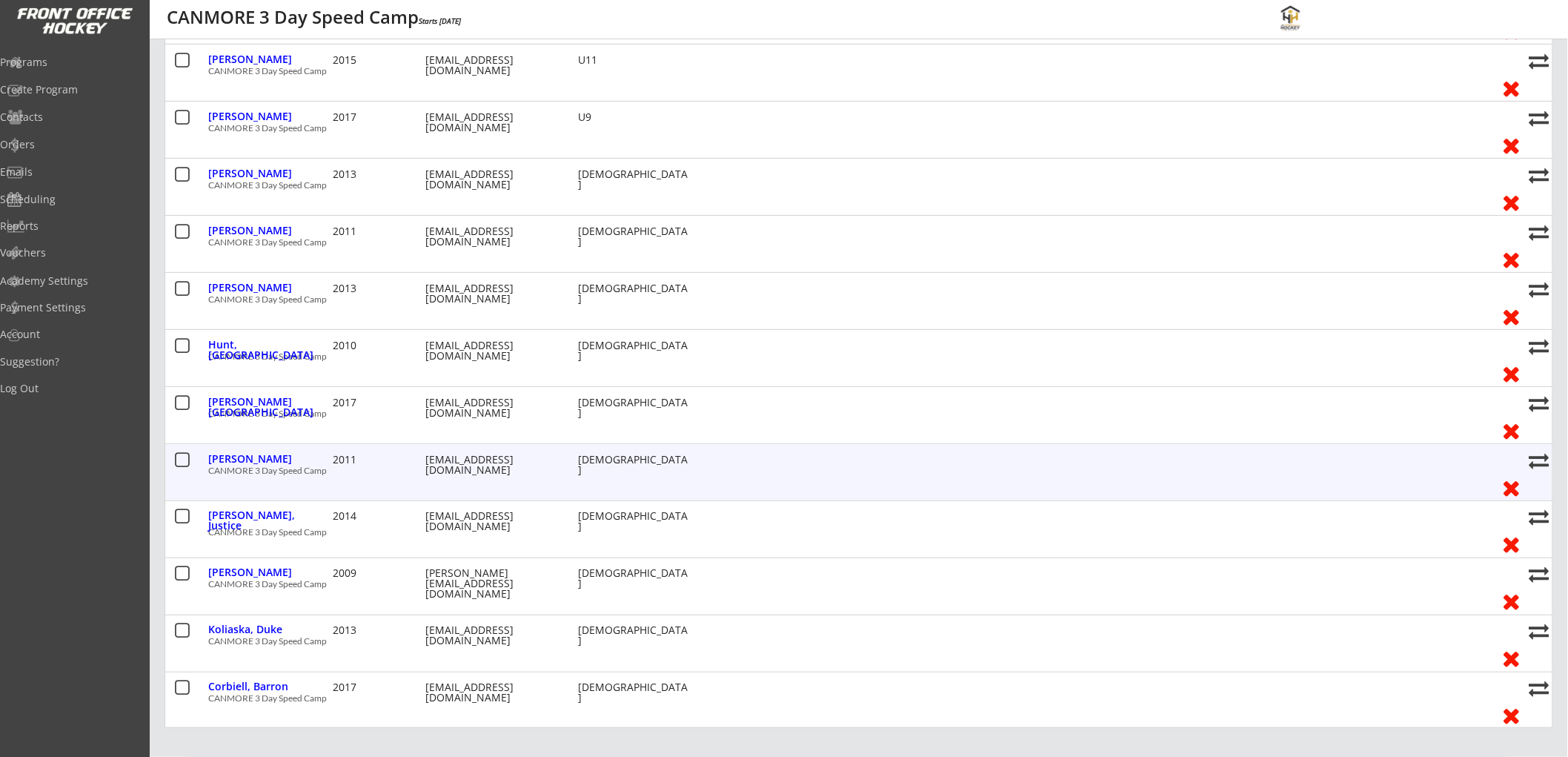
scroll to position [741, 0]
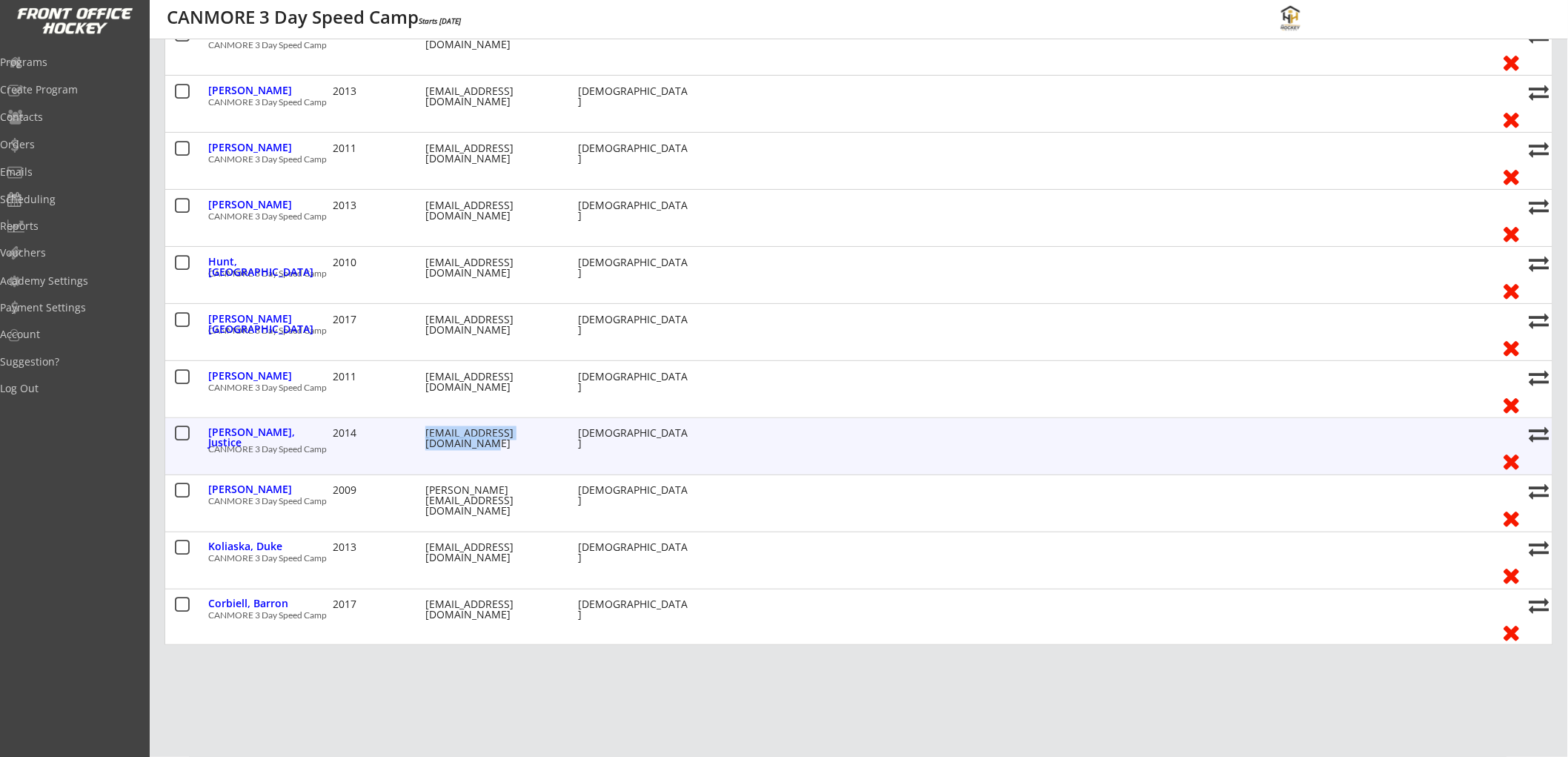
drag, startPoint x: 477, startPoint y: 439, endPoint x: 425, endPoint y: 432, distance: 52.5
click at [425, 432] on div "testrin_welding@icloud.com" at bounding box center [492, 439] width 133 height 20
copy div "testrin_welding@icloud.com"
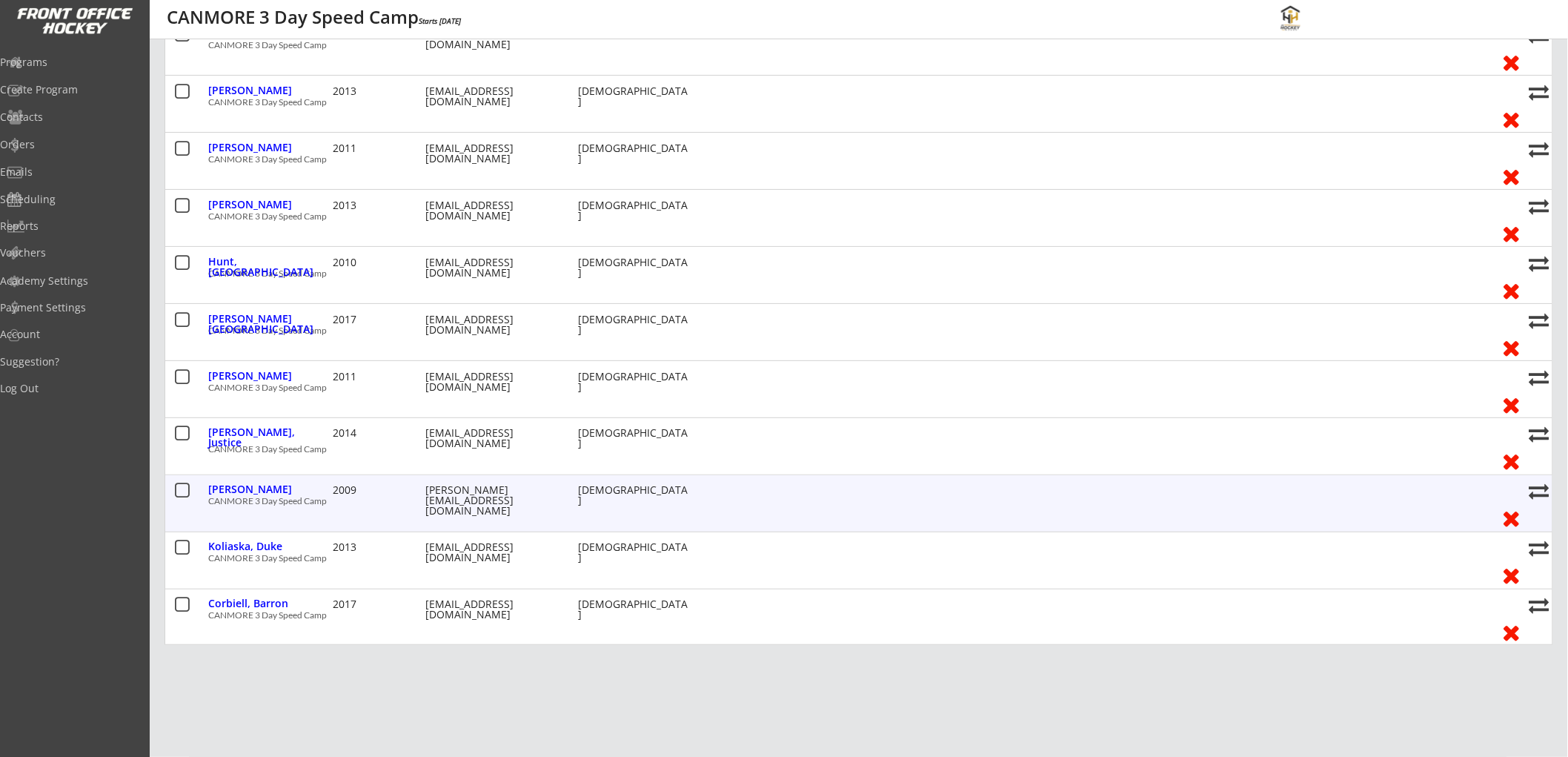
click at [460, 490] on div "t.gillis@telus.net" at bounding box center [492, 501] width 133 height 31
drag, startPoint x: 519, startPoint y: 493, endPoint x: 423, endPoint y: 490, distance: 96.0
click at [423, 490] on div "Gillis, Parker 2009 t.gillis@telus.net 15+ years old" at bounding box center [849, 492] width 1281 height 20
copy div "t.gillis@telus.net"
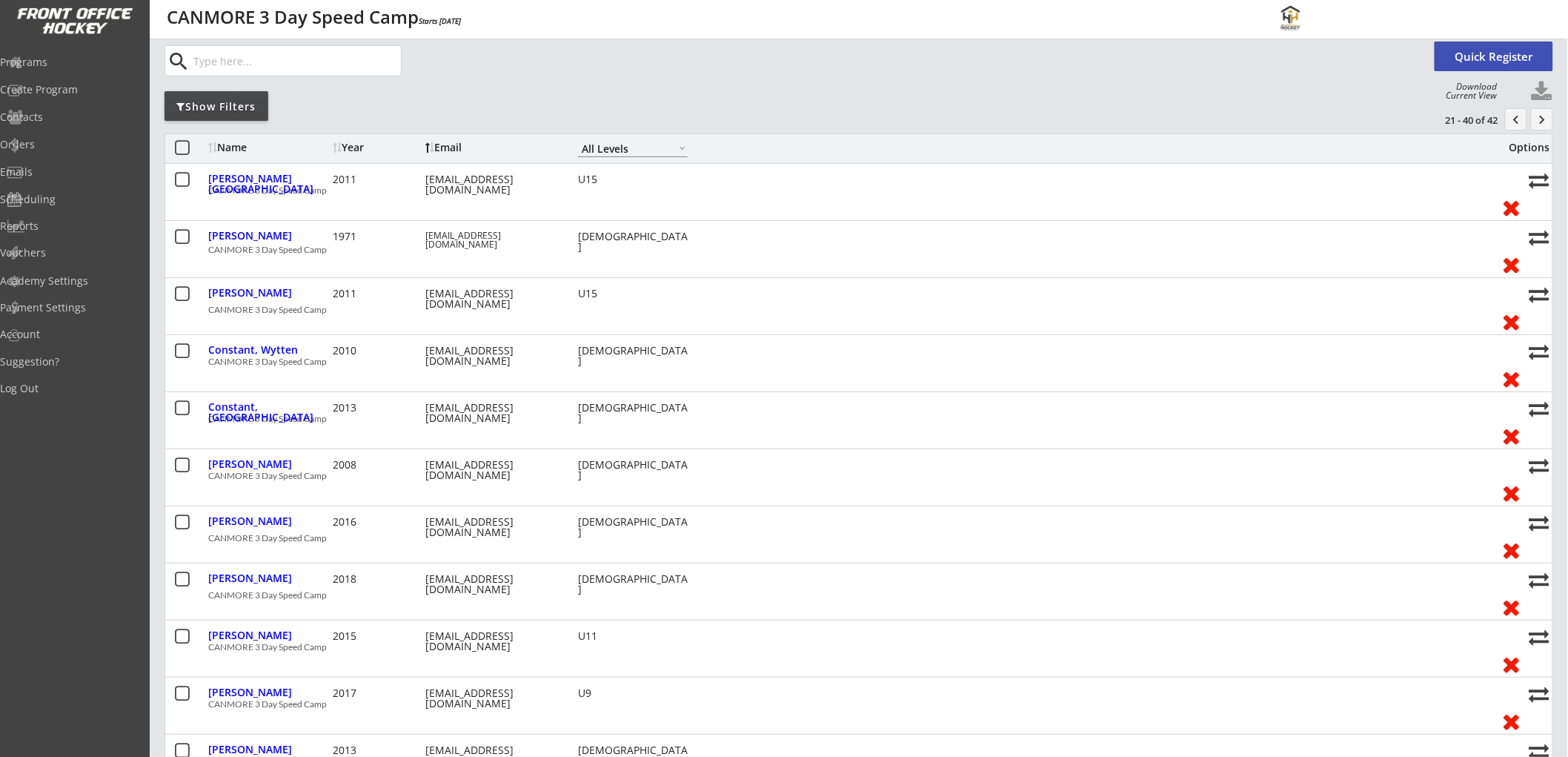
scroll to position [0, 0]
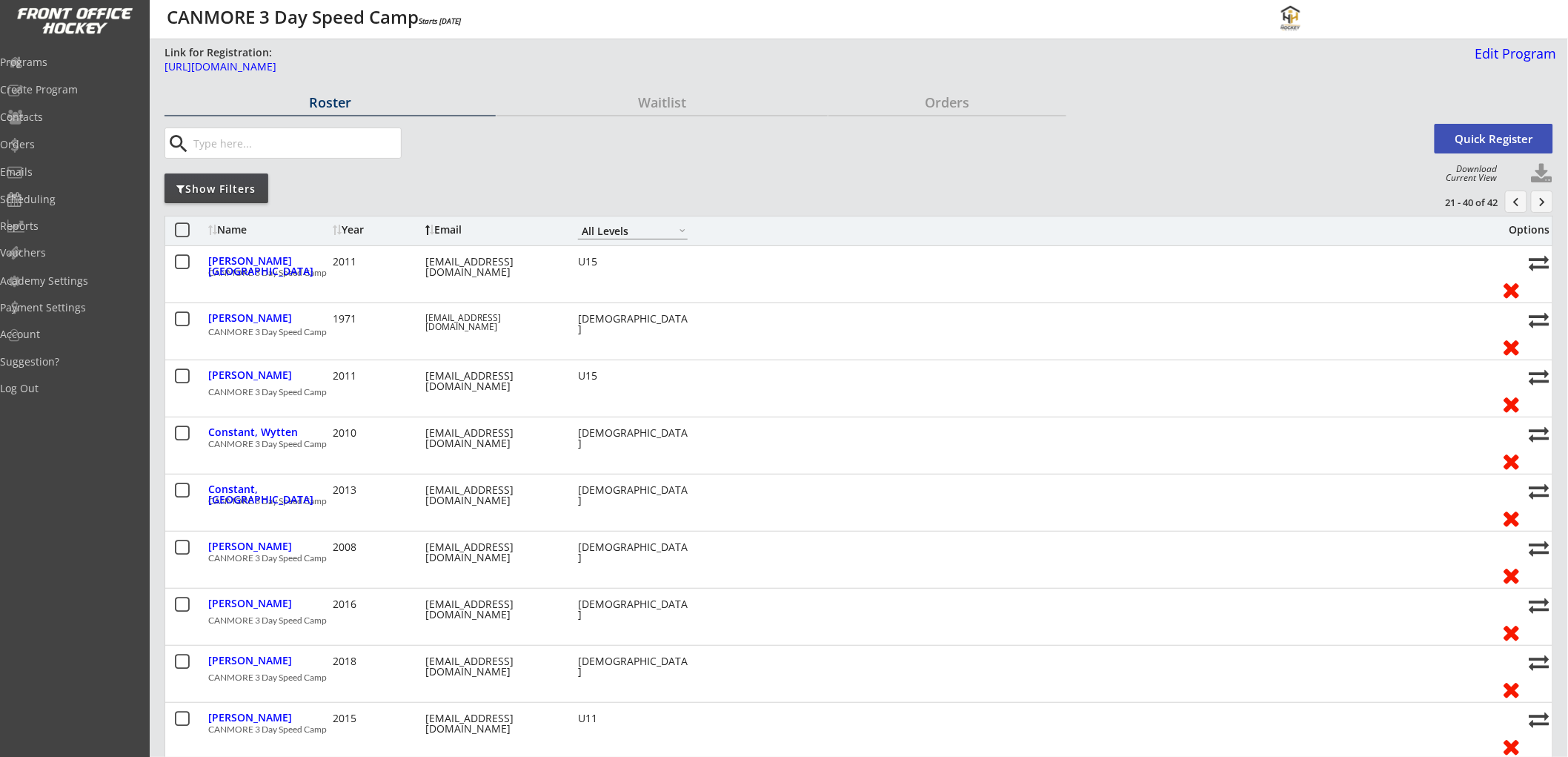
click at [1539, 201] on button "keyboard_arrow_right" at bounding box center [1542, 201] width 22 height 22
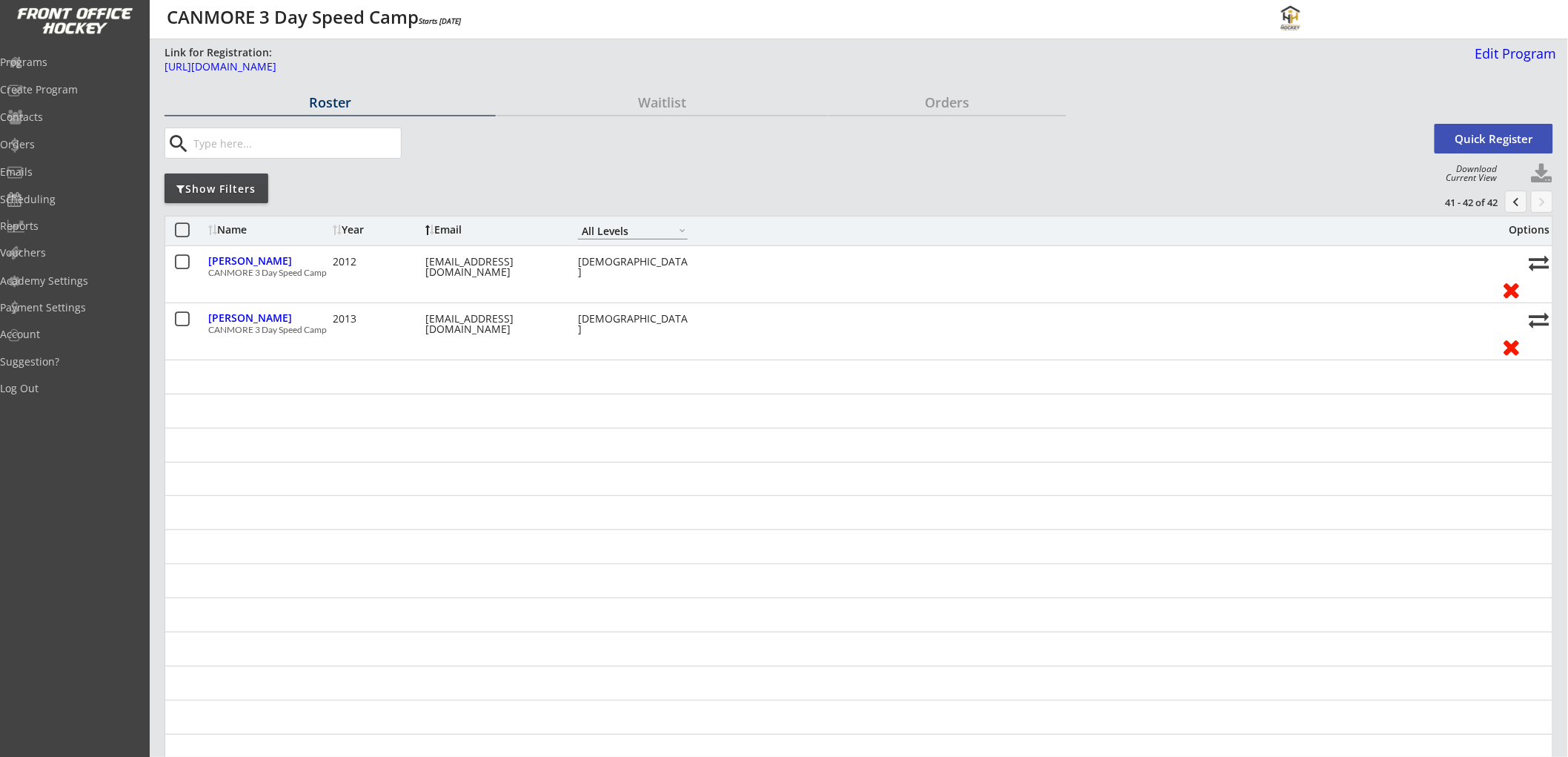
click at [243, 229] on div "Name" at bounding box center [269, 229] width 121 height 11
click at [1513, 197] on button "chevron_left" at bounding box center [1516, 201] width 22 height 22
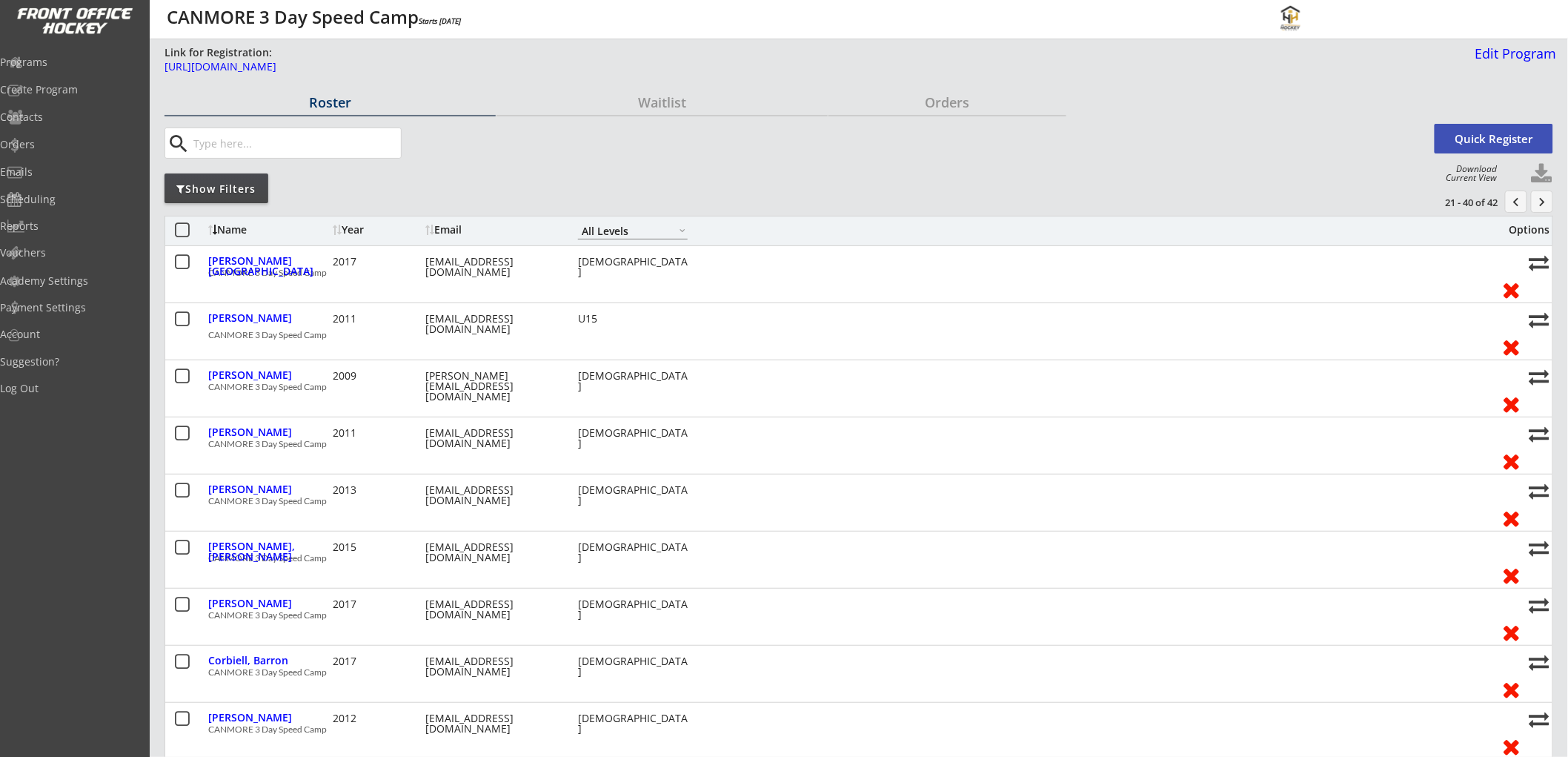
click at [308, 144] on input "input" at bounding box center [296, 143] width 211 height 29
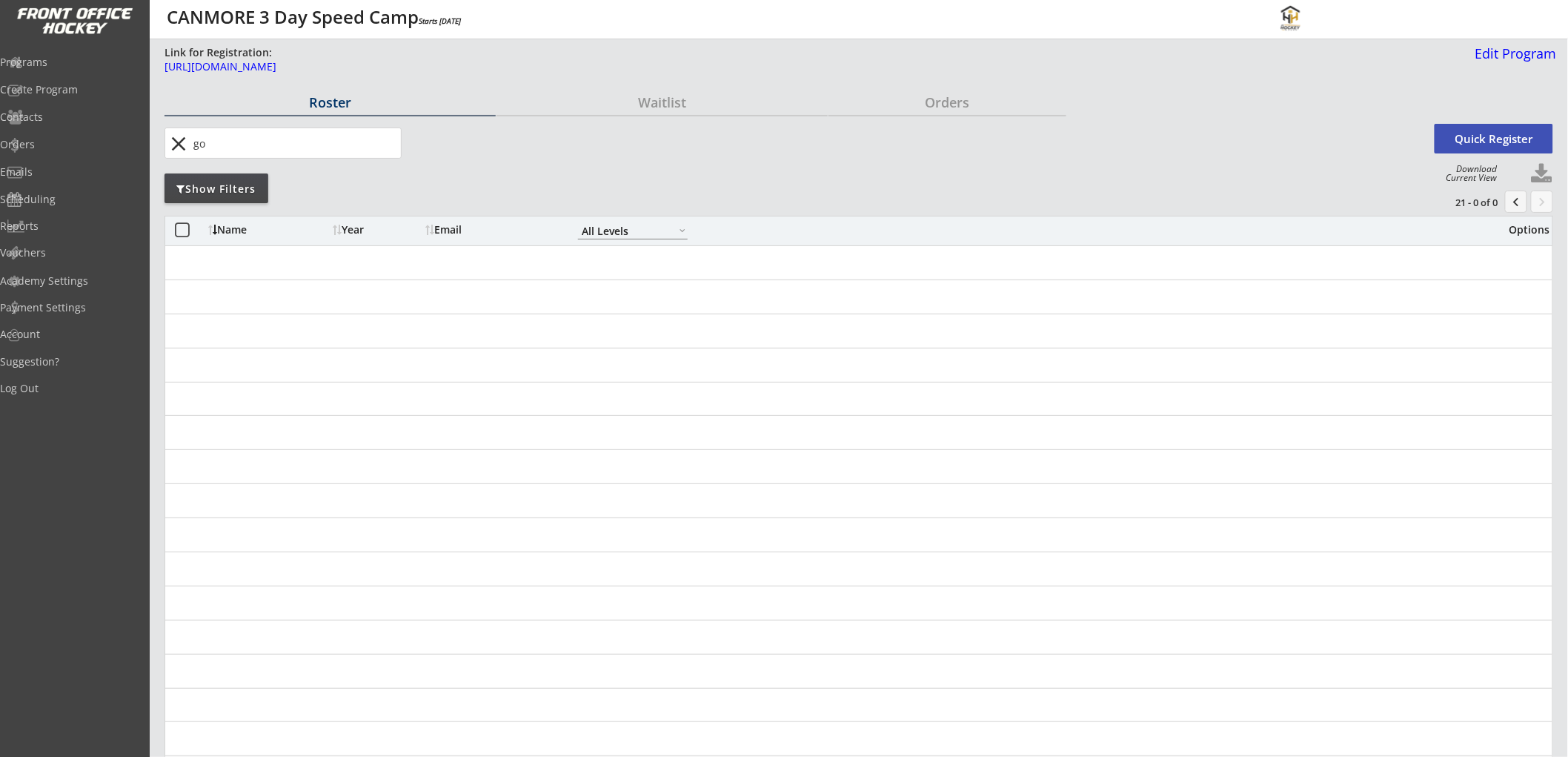
type input "g"
type input "b"
type input "duke"
click at [294, 149] on input "input" at bounding box center [296, 143] width 211 height 29
click at [178, 140] on button "close" at bounding box center [179, 144] width 24 height 24
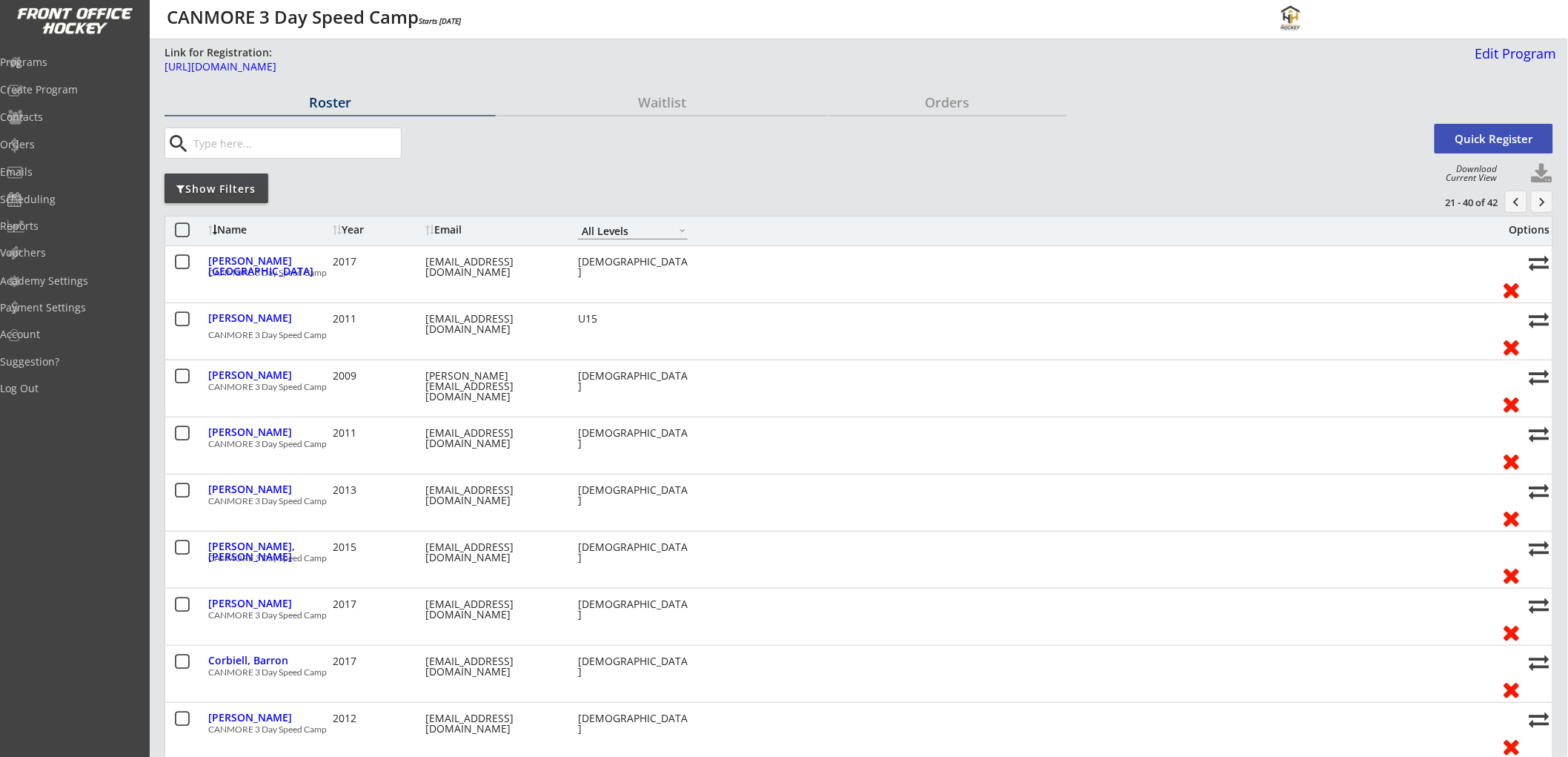
click at [230, 225] on div "Name" at bounding box center [269, 229] width 121 height 11
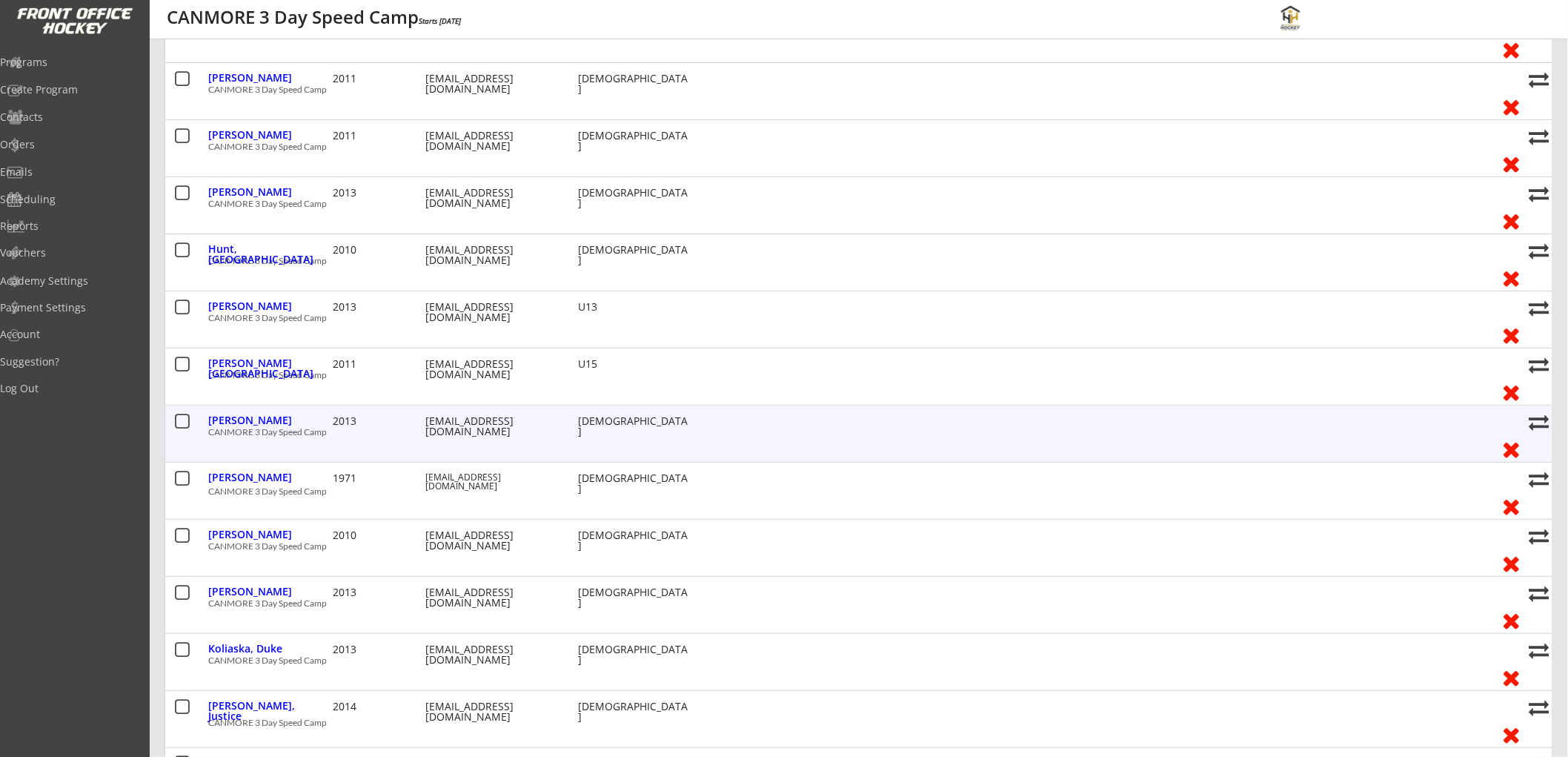
scroll to position [493, 0]
